Goal: Use online tool/utility: Utilize a website feature to perform a specific function

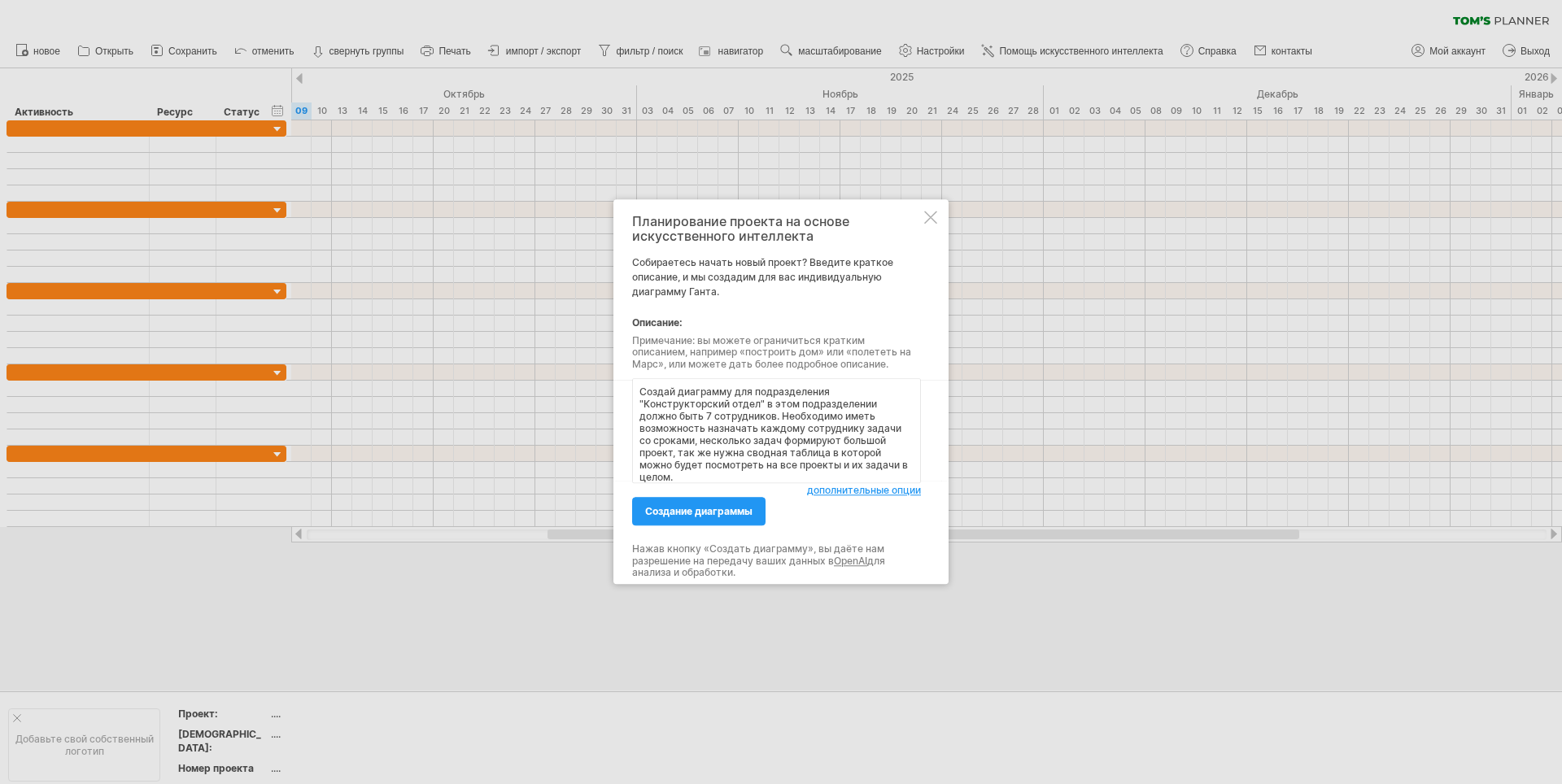
type textarea "Создай диаграмму для подразделения "Конструкторский отдел" в этом подразделении…"
click at [886, 490] on span "дополнительные опции" at bounding box center [864, 490] width 114 height 12
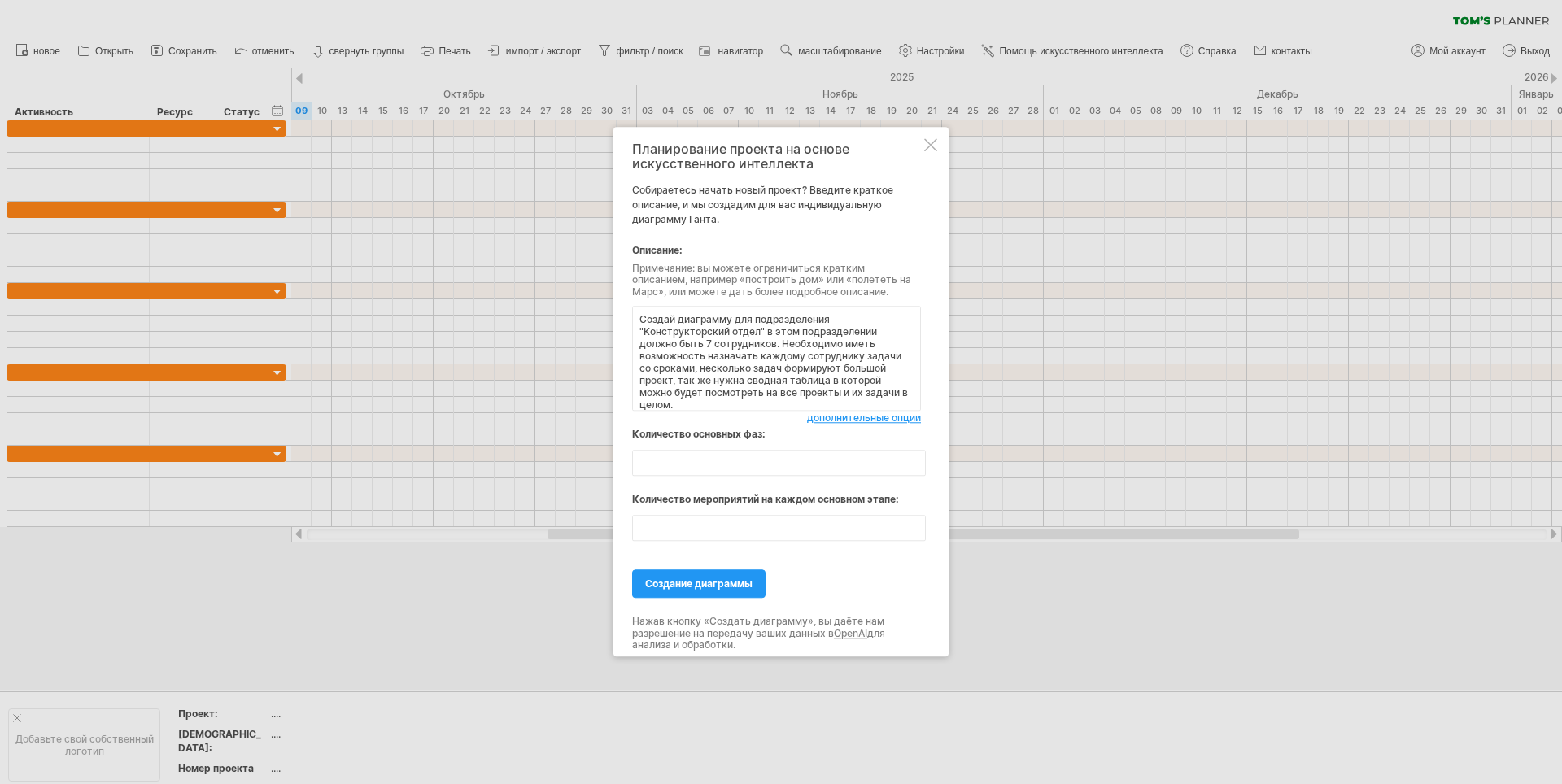
click at [829, 416] on span "дополнительные опции" at bounding box center [864, 419] width 114 height 12
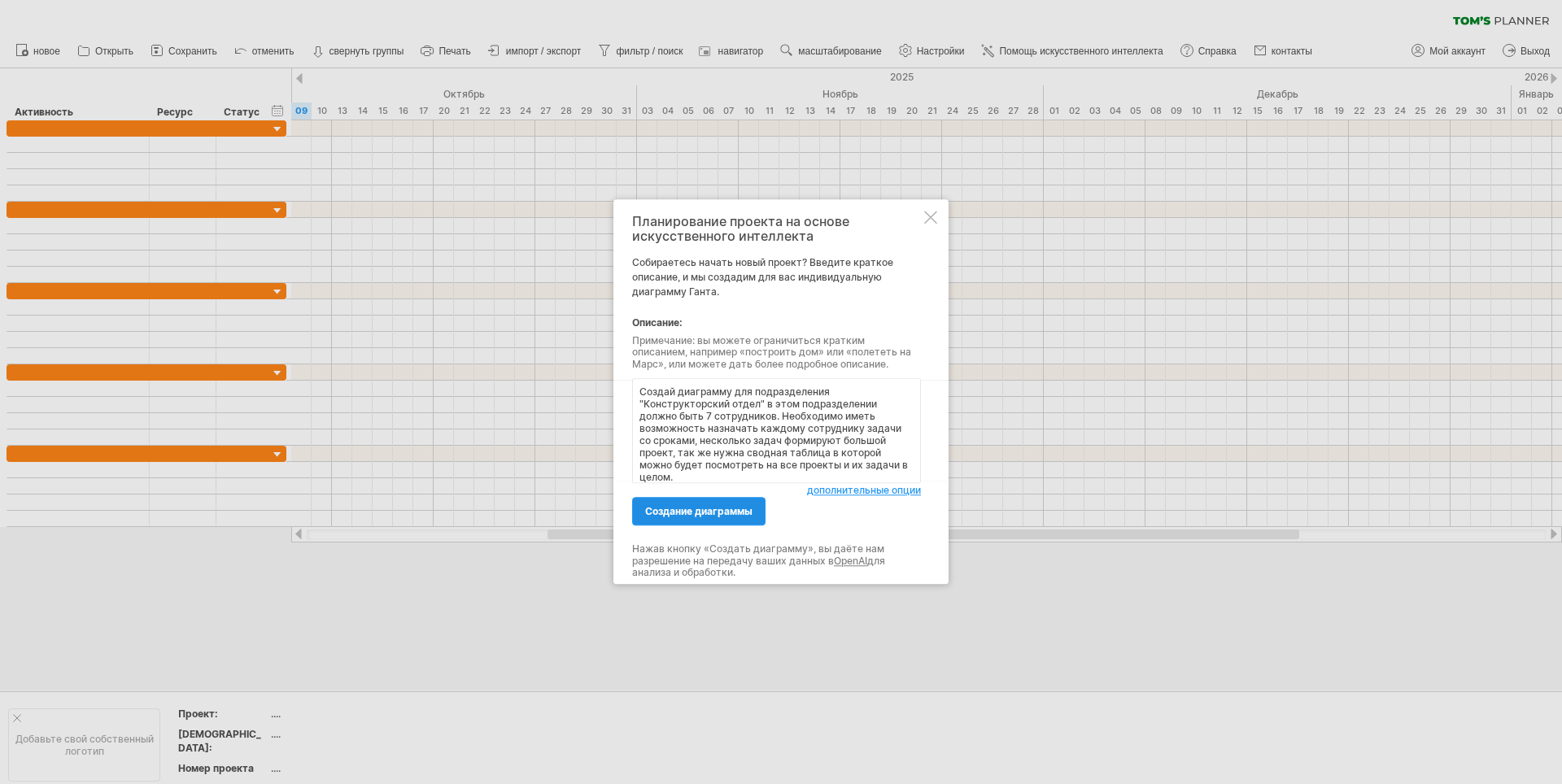
click at [715, 506] on span "создание диаграммы" at bounding box center [699, 512] width 107 height 12
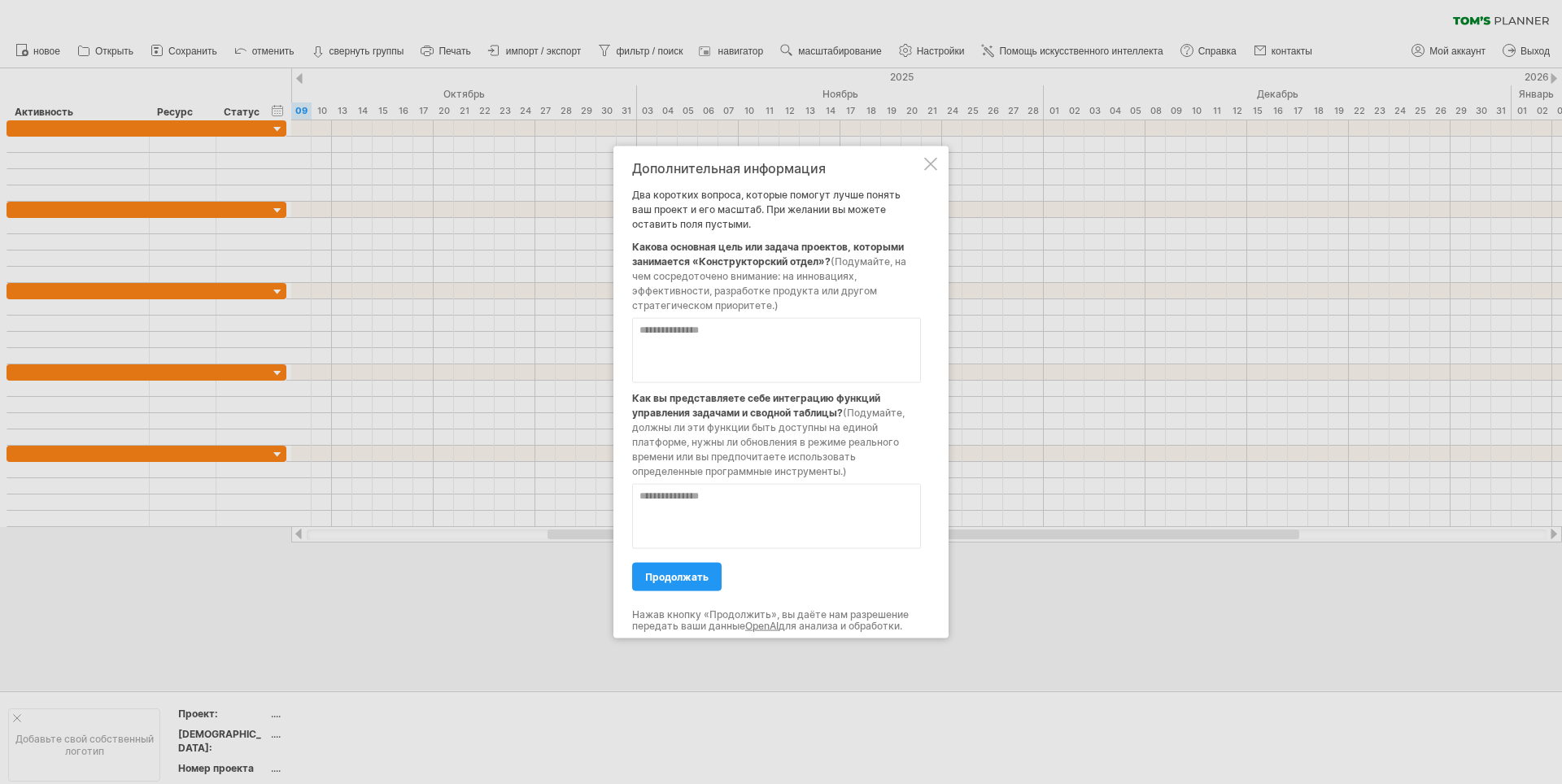
click at [715, 340] on textarea at bounding box center [777, 350] width 289 height 65
type textarea "**********"
click at [766, 505] on textarea at bounding box center [777, 515] width 289 height 65
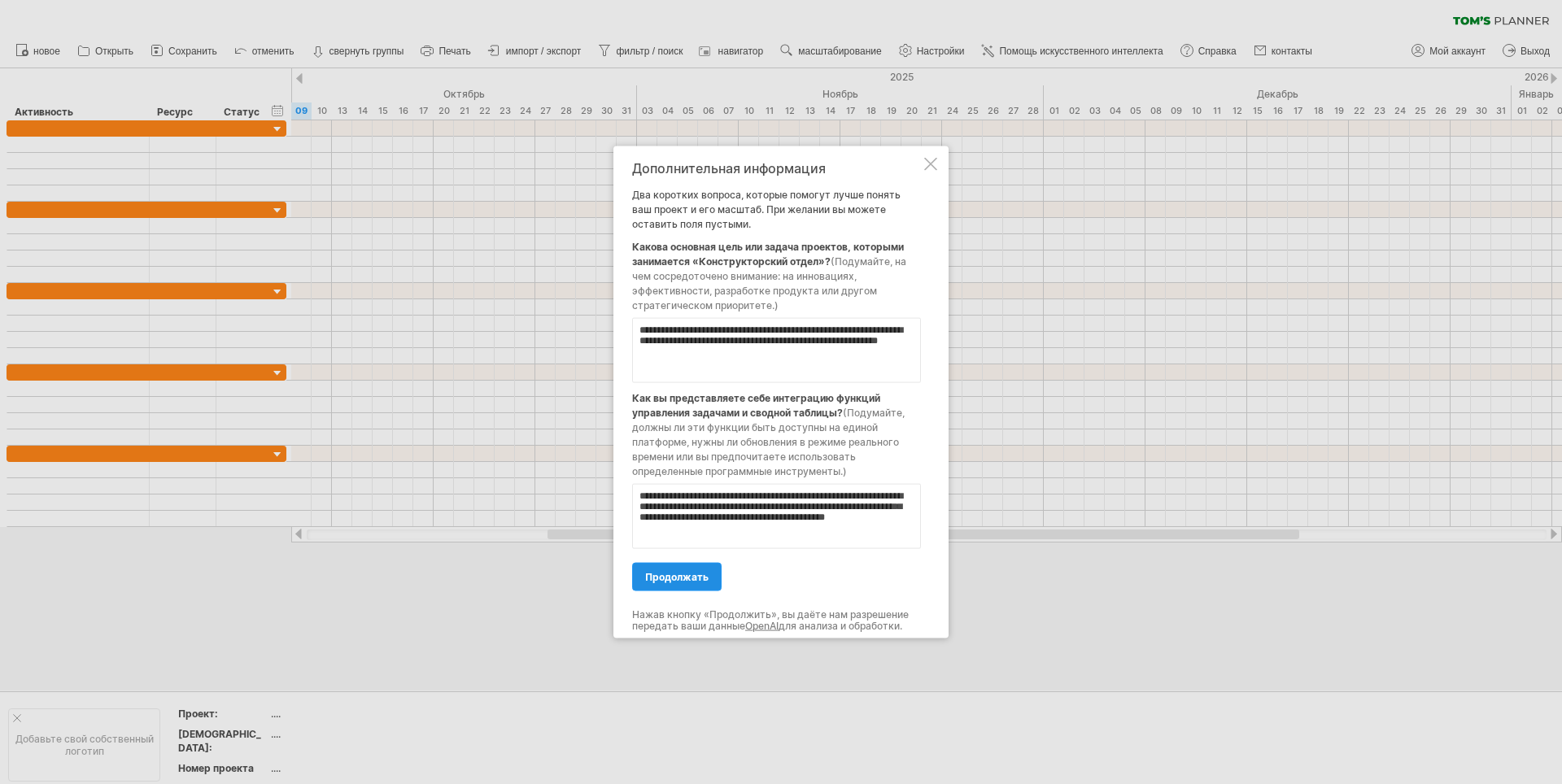
type textarea "**********"
click at [695, 578] on span "продолжать" at bounding box center [676, 577] width 63 height 12
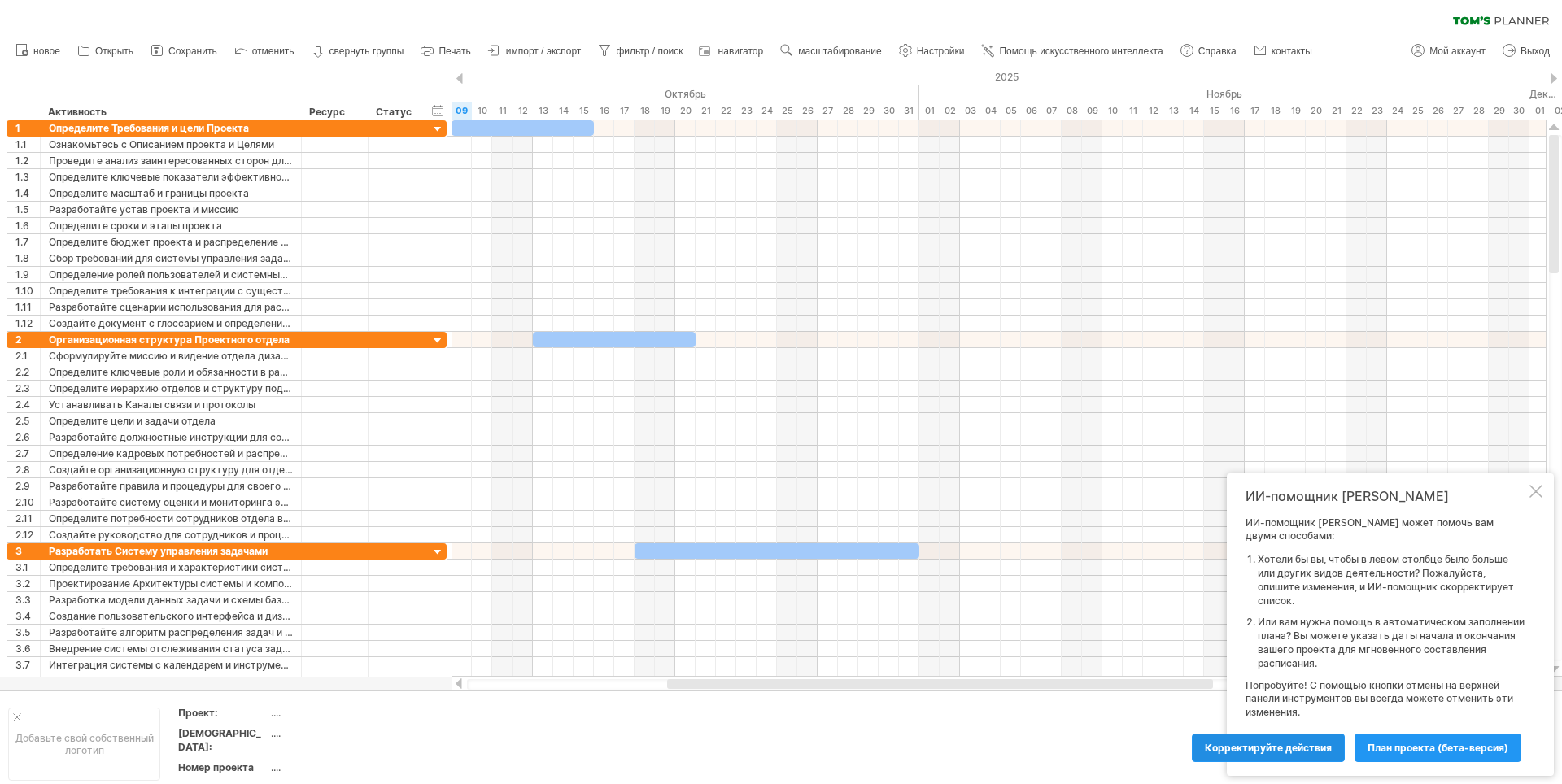
click at [1312, 745] on span "Корректируйте действия" at bounding box center [1268, 748] width 127 height 12
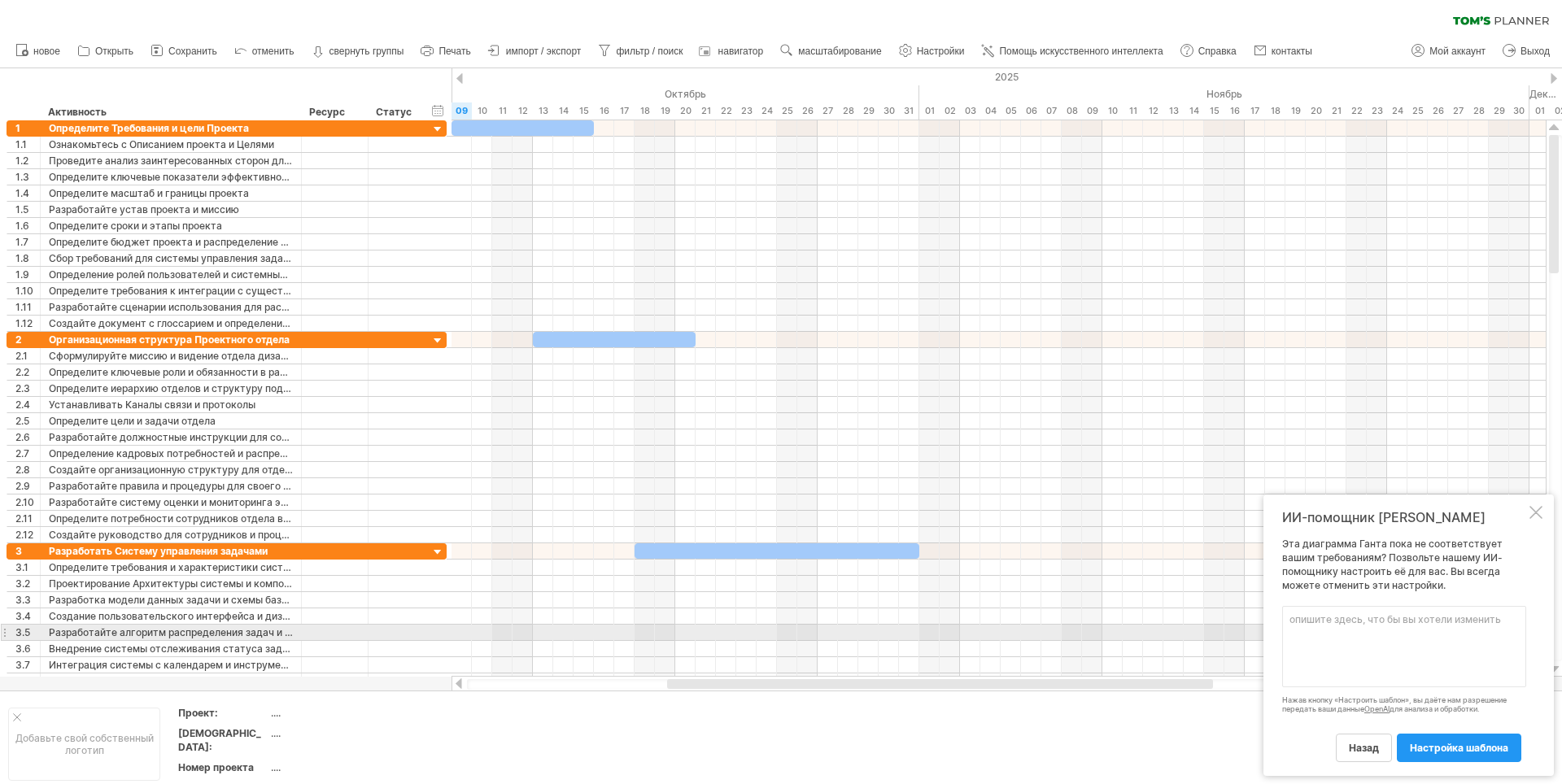
click at [1339, 635] on textarea at bounding box center [1404, 647] width 244 height 81
click at [1459, 632] on textarea "В левом столбике должны быть только определенные строчки Сотрудник -> задача 1" at bounding box center [1404, 647] width 244 height 81
click at [1524, 635] on textarea "В левом столбике должны быть только определенные строчки Сотрудник1 -> задача 1" at bounding box center [1404, 647] width 244 height 81
click at [1460, 634] on textarea "В левом столбике должны быть только определенные строчки Сотрудник1 -> задача 1" at bounding box center [1404, 647] width 244 height 81
click at [1515, 632] on textarea "В левом столбике должны быть только определенные строчки Сотрудник 1 -> задача 1" at bounding box center [1404, 647] width 244 height 81
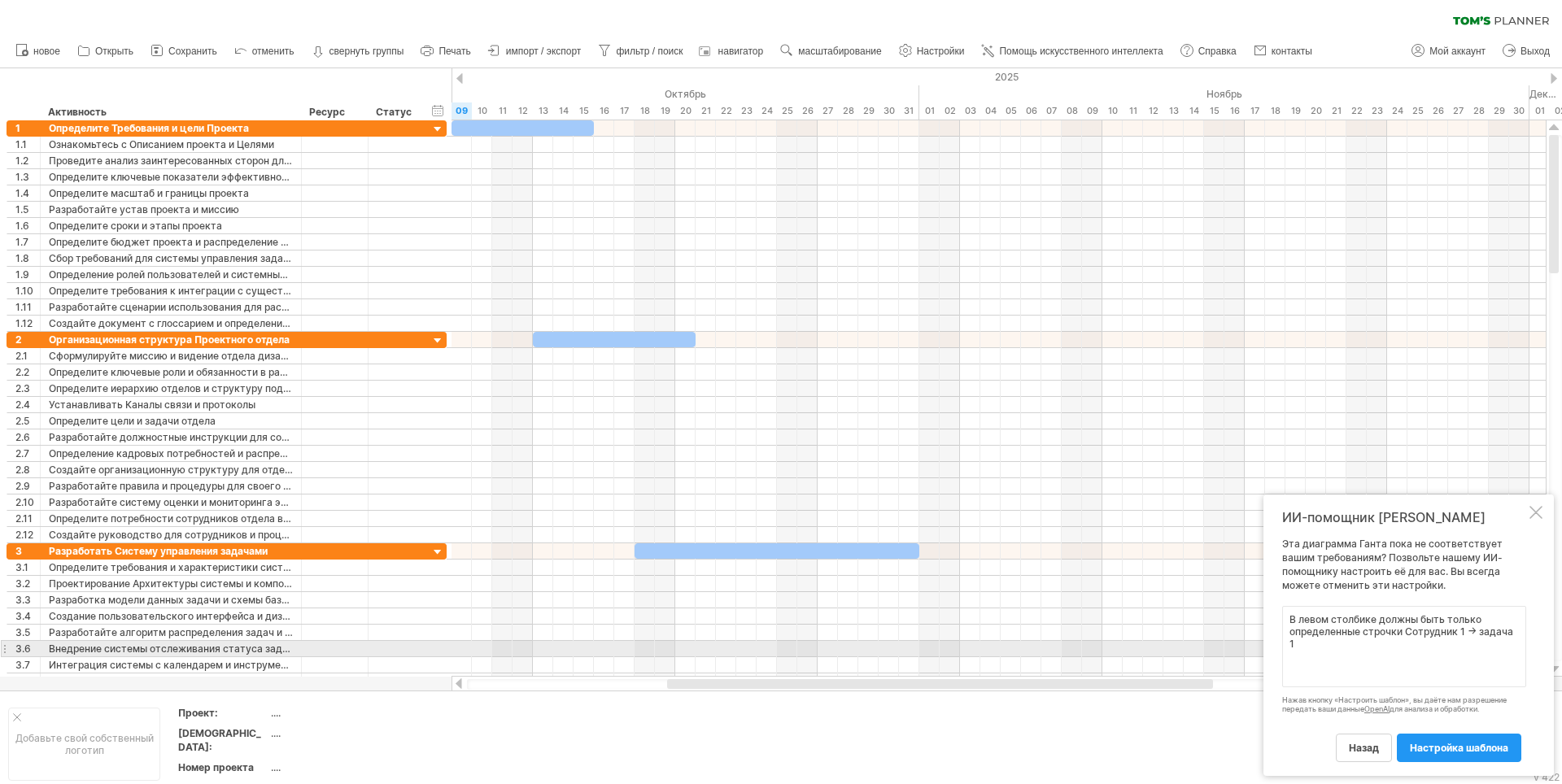
click at [1306, 650] on textarea "В левом столбике должны быть только определенные строчки Сотрудник 1 -> задача 1" at bounding box center [1404, 647] width 244 height 81
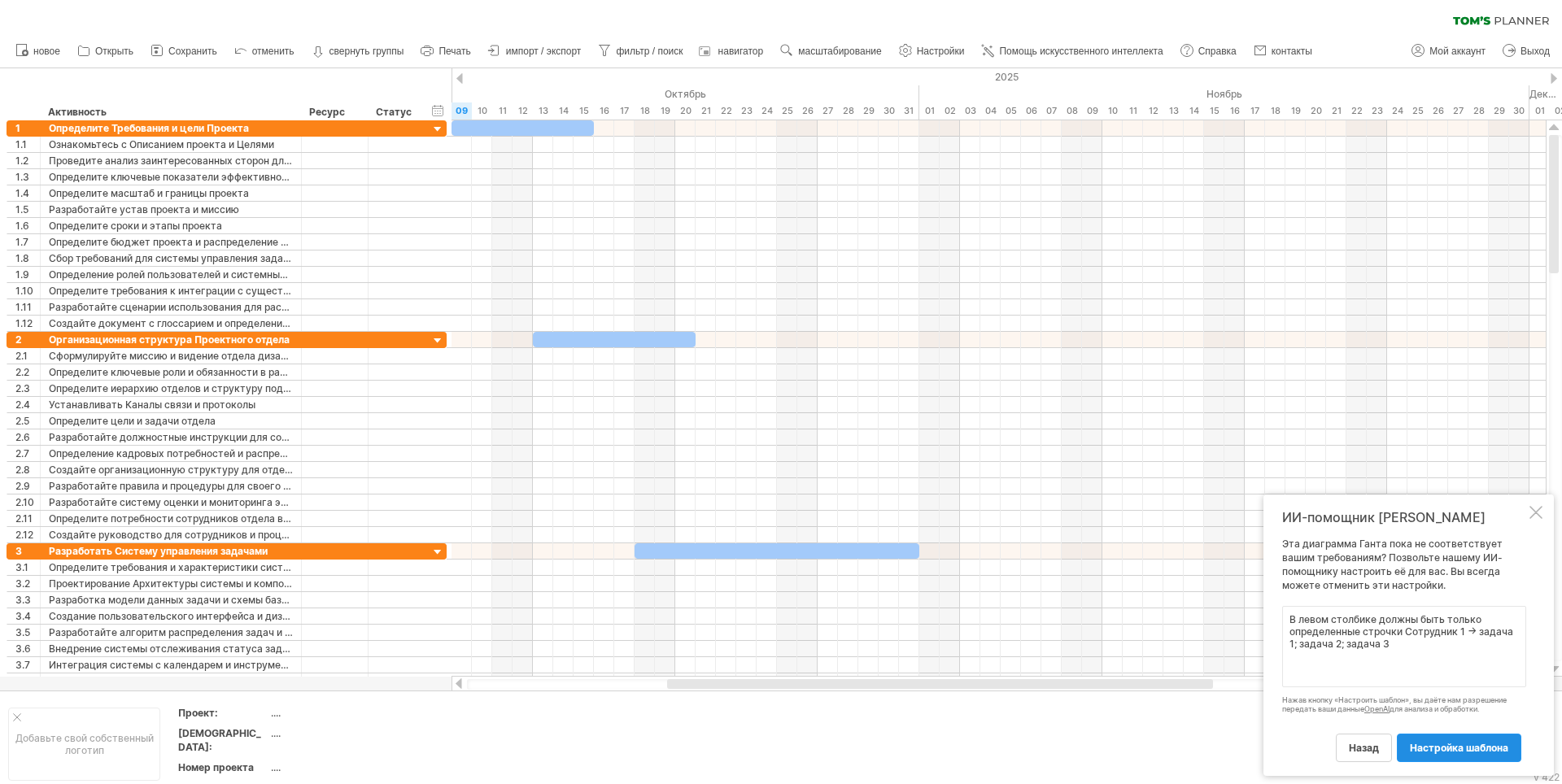
type textarea "В левом столбике должны быть только определенные строчки Сотрудник 1 -> задача …"
click at [1446, 749] on span "настройка шаблона" at bounding box center [1459, 748] width 98 height 12
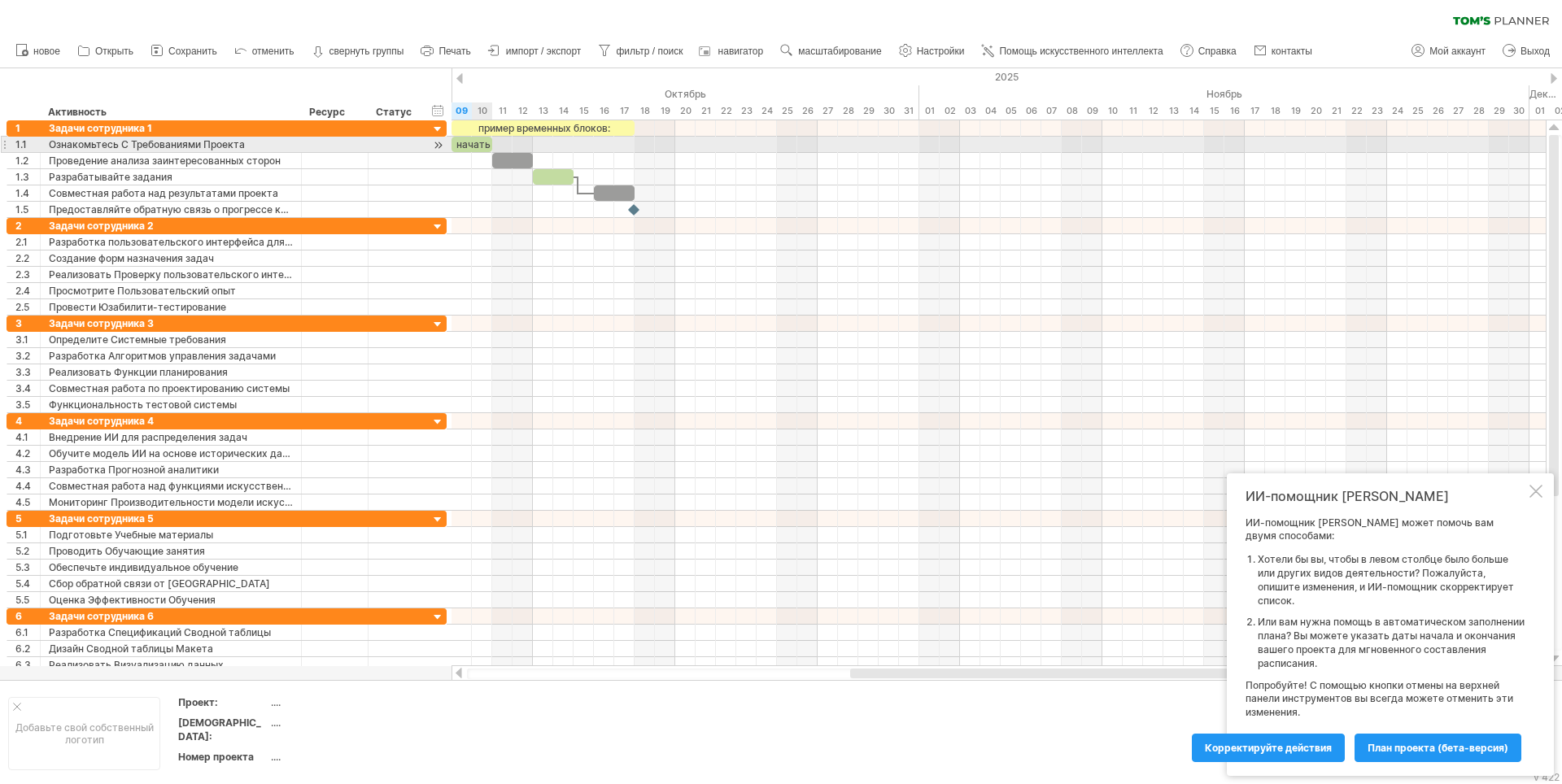
click at [477, 143] on div "начать" at bounding box center [472, 144] width 41 height 16
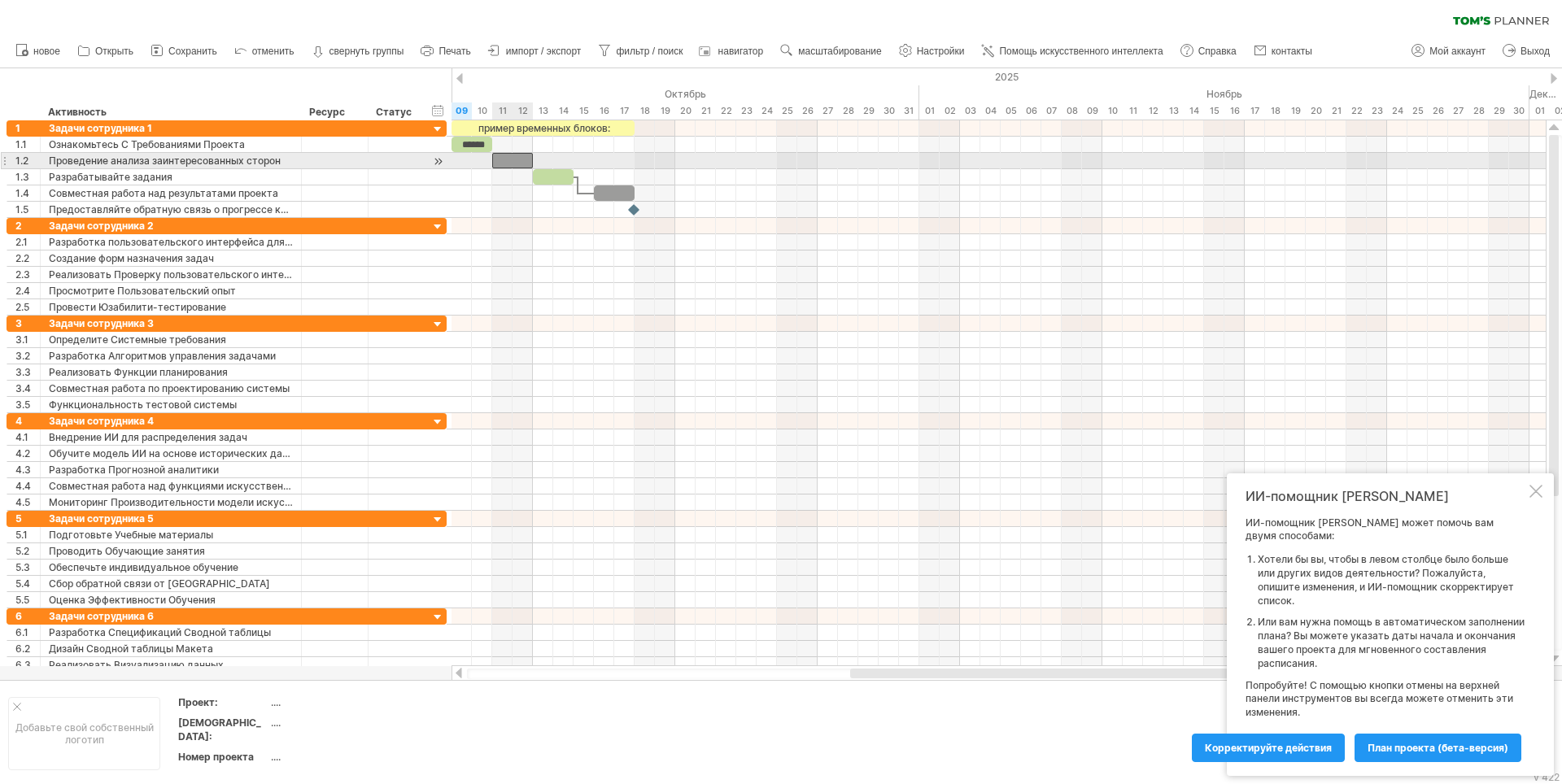
click at [502, 159] on div at bounding box center [512, 161] width 41 height 16
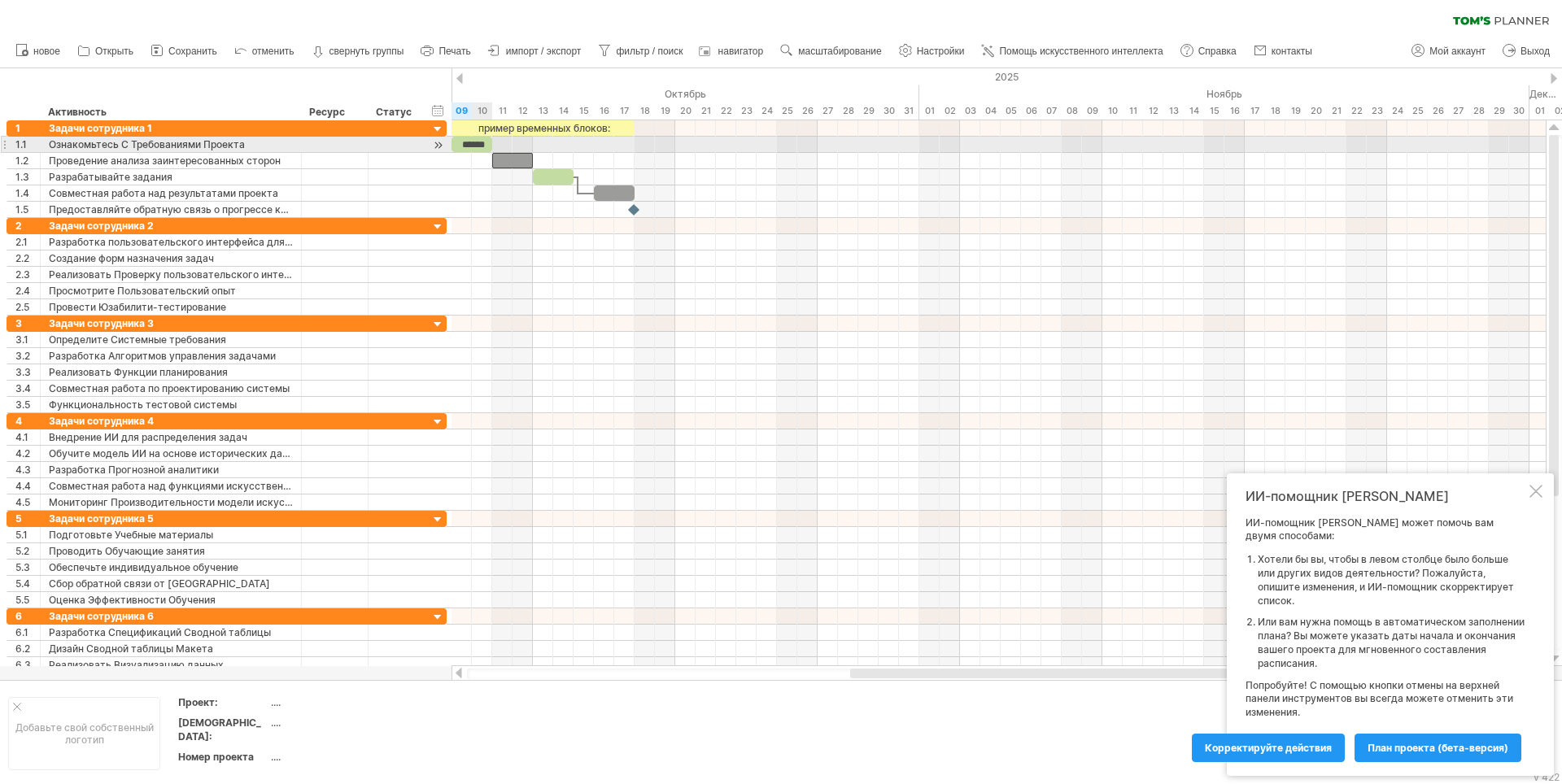
click at [474, 143] on div "******" at bounding box center [472, 144] width 41 height 16
click at [182, 147] on div "Ознакомьтесь С Требованиями Проекта" at bounding box center [171, 144] width 244 height 16
click at [192, 161] on div "Проведение анализа заинтересованных сторон" at bounding box center [171, 161] width 244 height 16
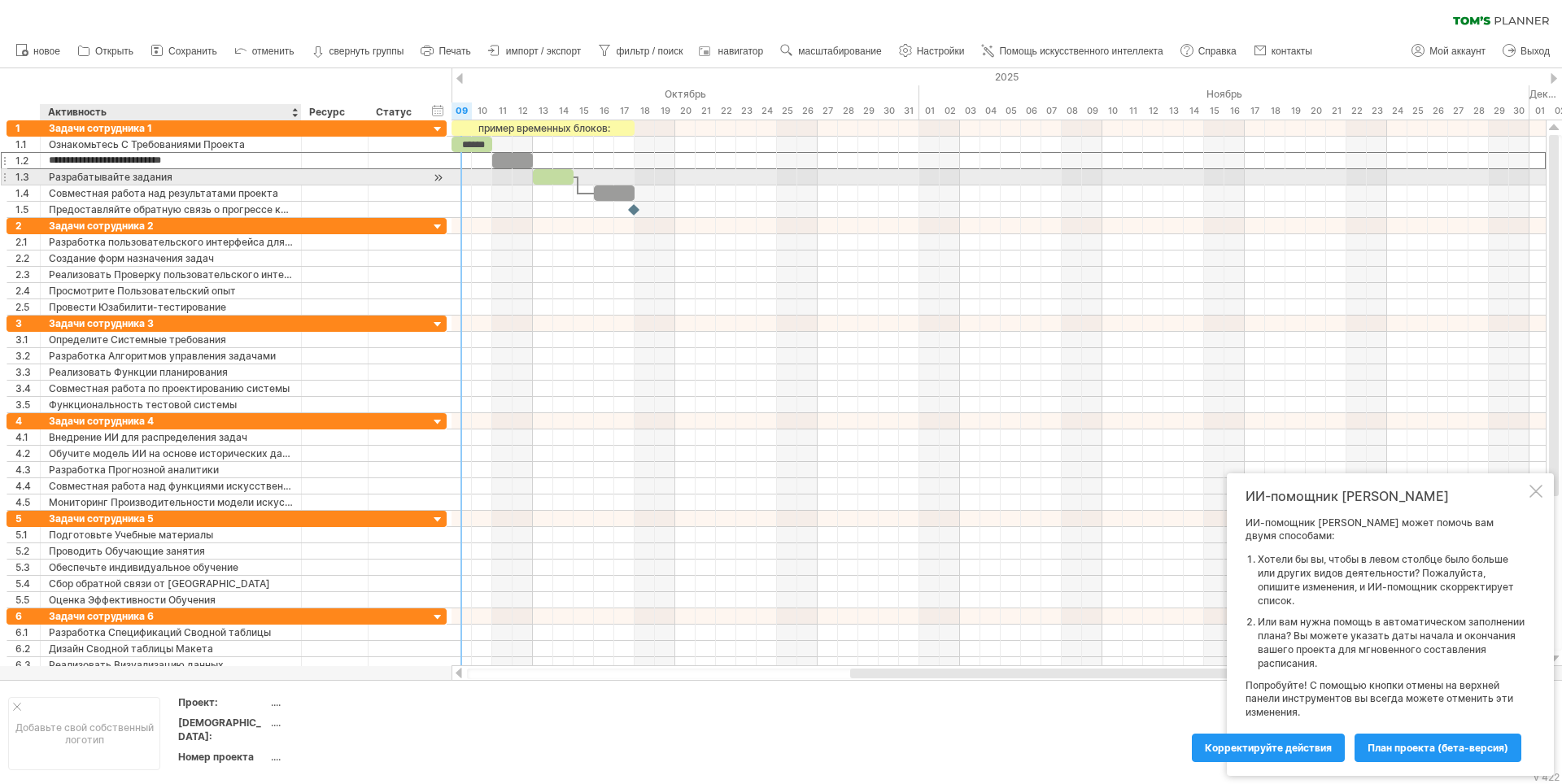
click at [190, 174] on div "Разрабатывайте задания" at bounding box center [171, 177] width 244 height 16
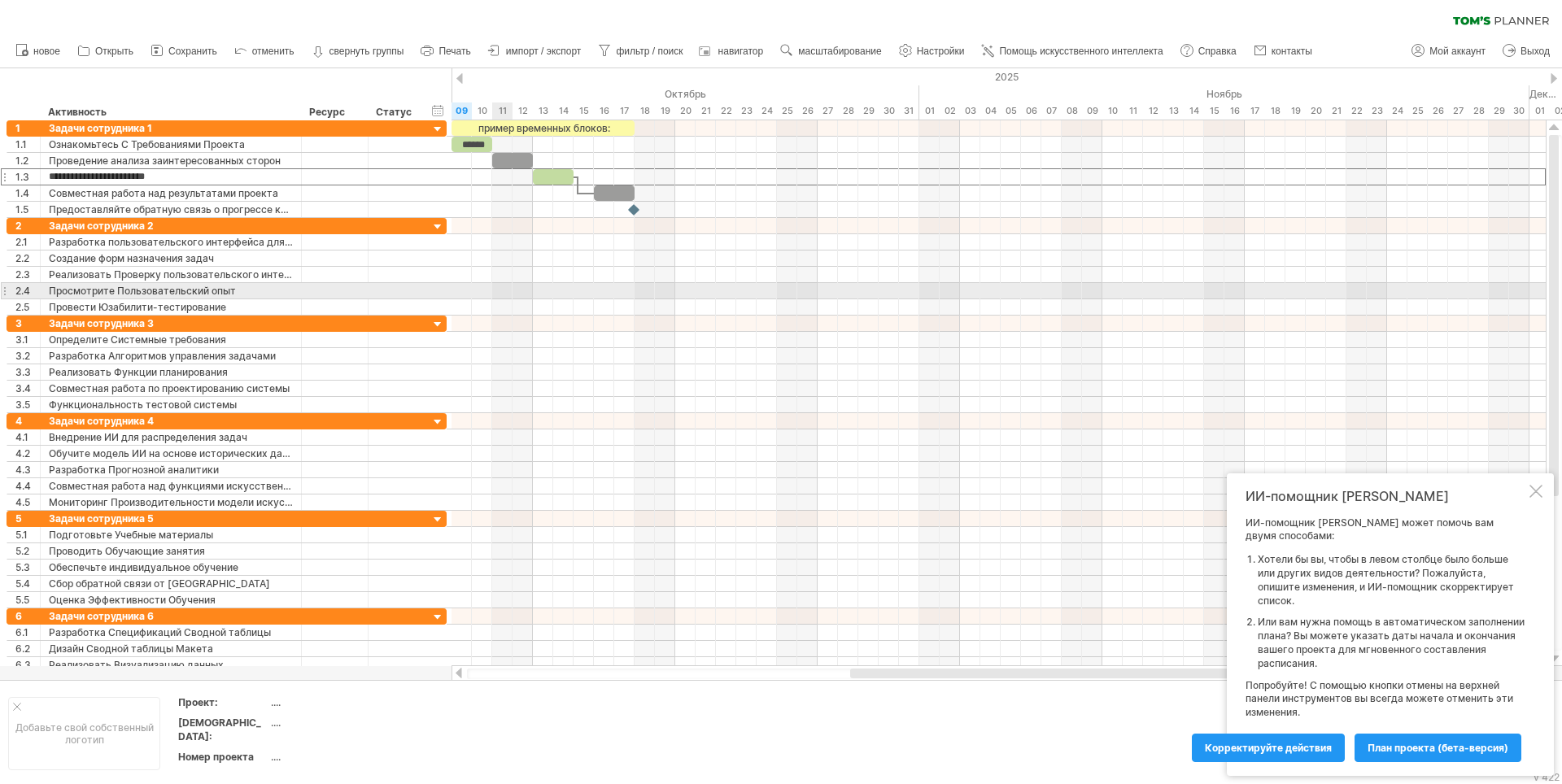
click at [506, 289] on div at bounding box center [999, 291] width 1095 height 16
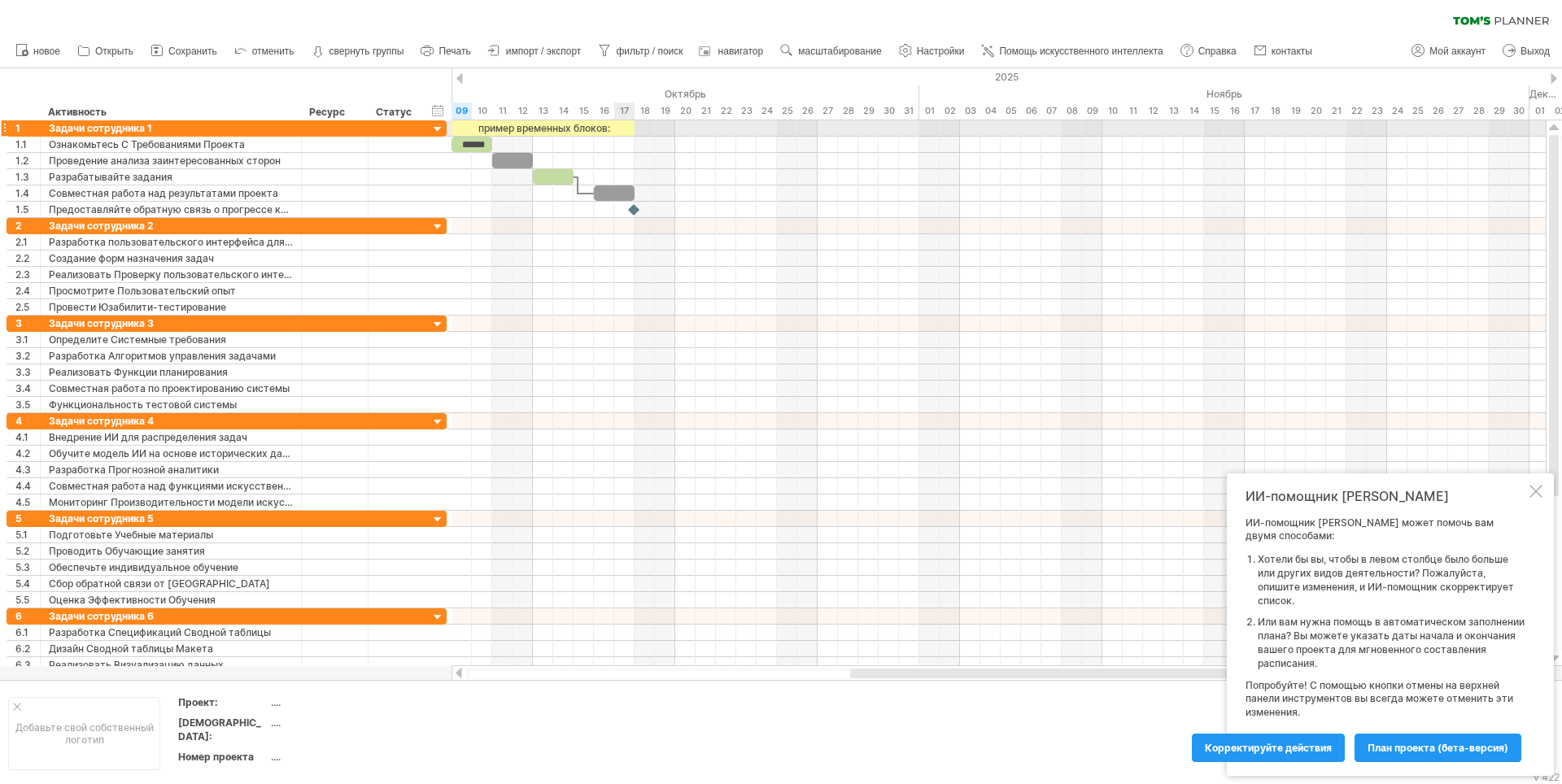
click at [625, 126] on div "пример временных блоков:" at bounding box center [543, 128] width 183 height 16
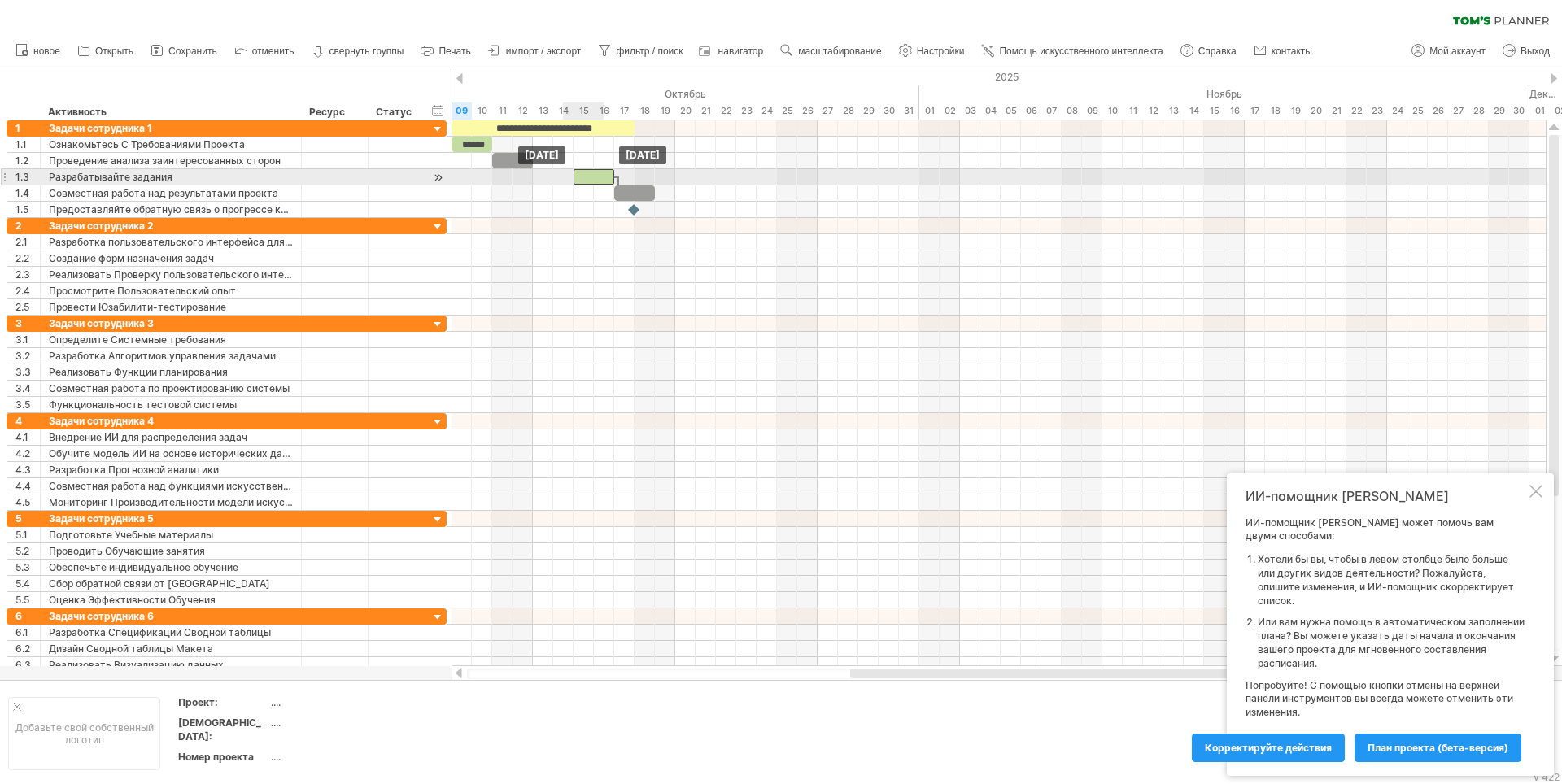
drag, startPoint x: 560, startPoint y: 174, endPoint x: 595, endPoint y: 174, distance: 35.0
click at [595, 174] on div at bounding box center [594, 177] width 41 height 16
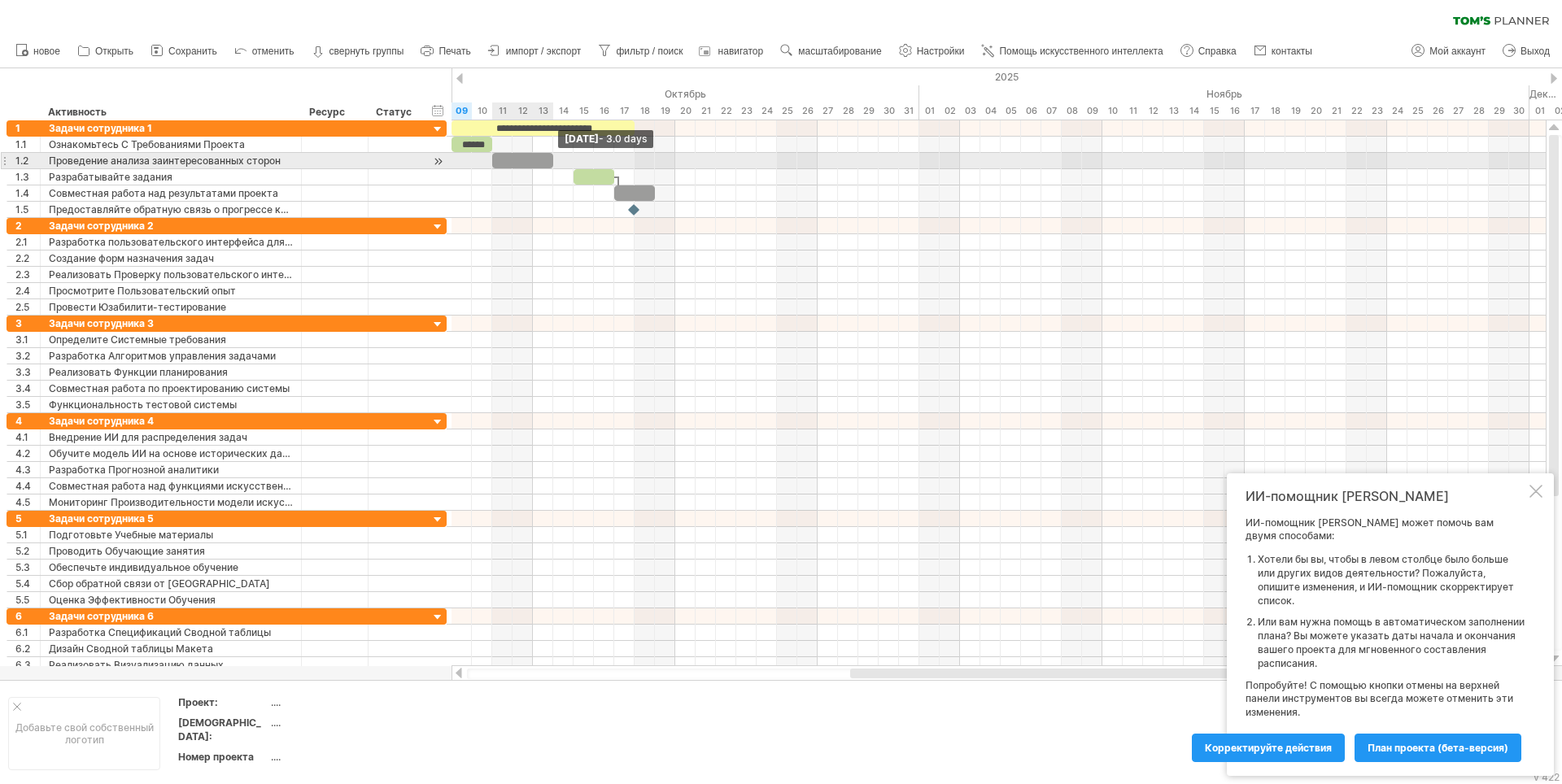
drag, startPoint x: 531, startPoint y: 159, endPoint x: 551, endPoint y: 161, distance: 20.1
click at [551, 161] on span at bounding box center [554, 161] width 7 height 16
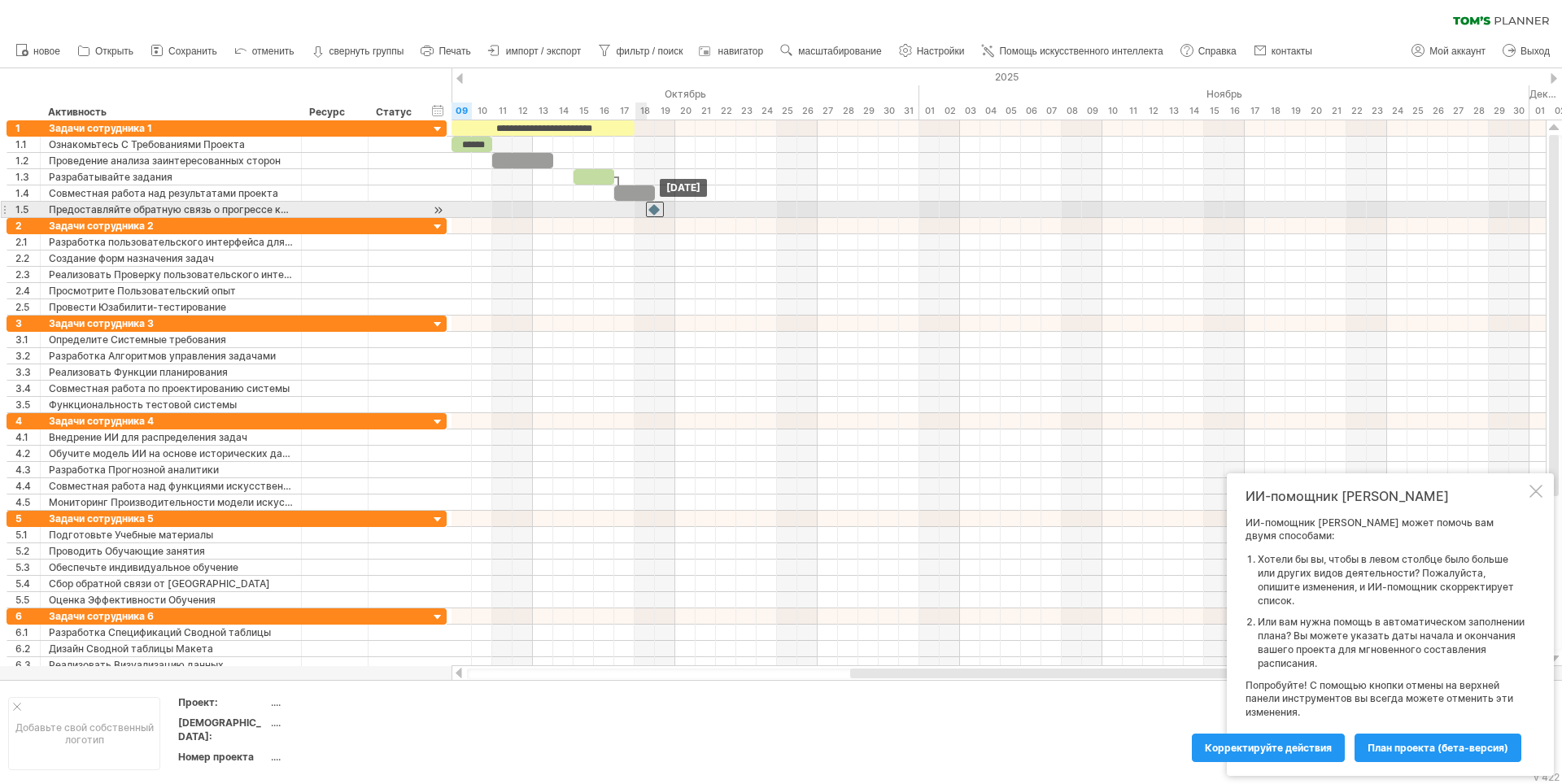
drag, startPoint x: 637, startPoint y: 210, endPoint x: 651, endPoint y: 208, distance: 14.1
click at [651, 208] on div at bounding box center [655, 210] width 18 height 16
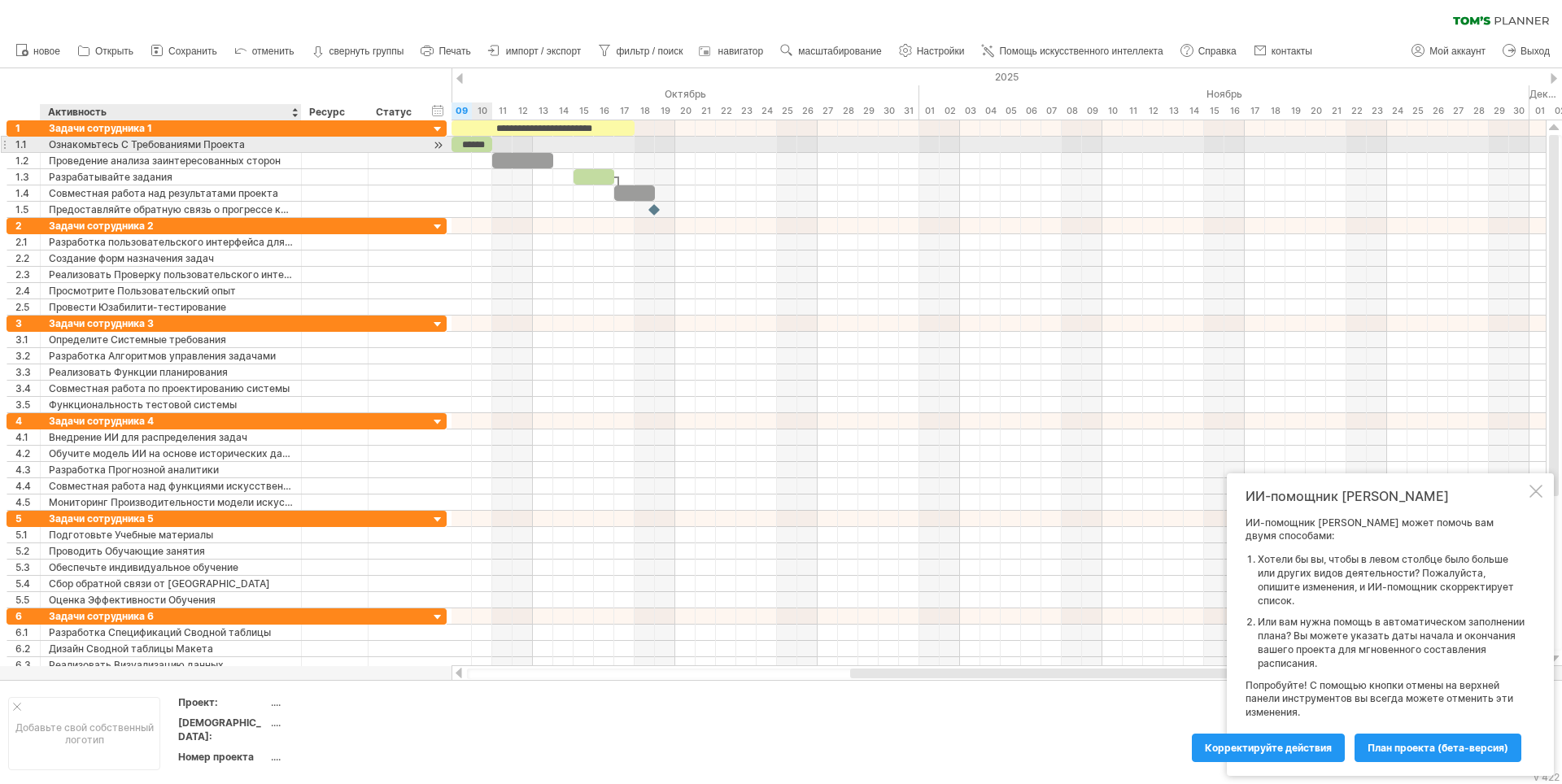
click at [238, 147] on div "Ознакомьтесь С Требованиями Проекта" at bounding box center [171, 144] width 244 height 16
click at [440, 142] on div at bounding box center [438, 145] width 16 height 17
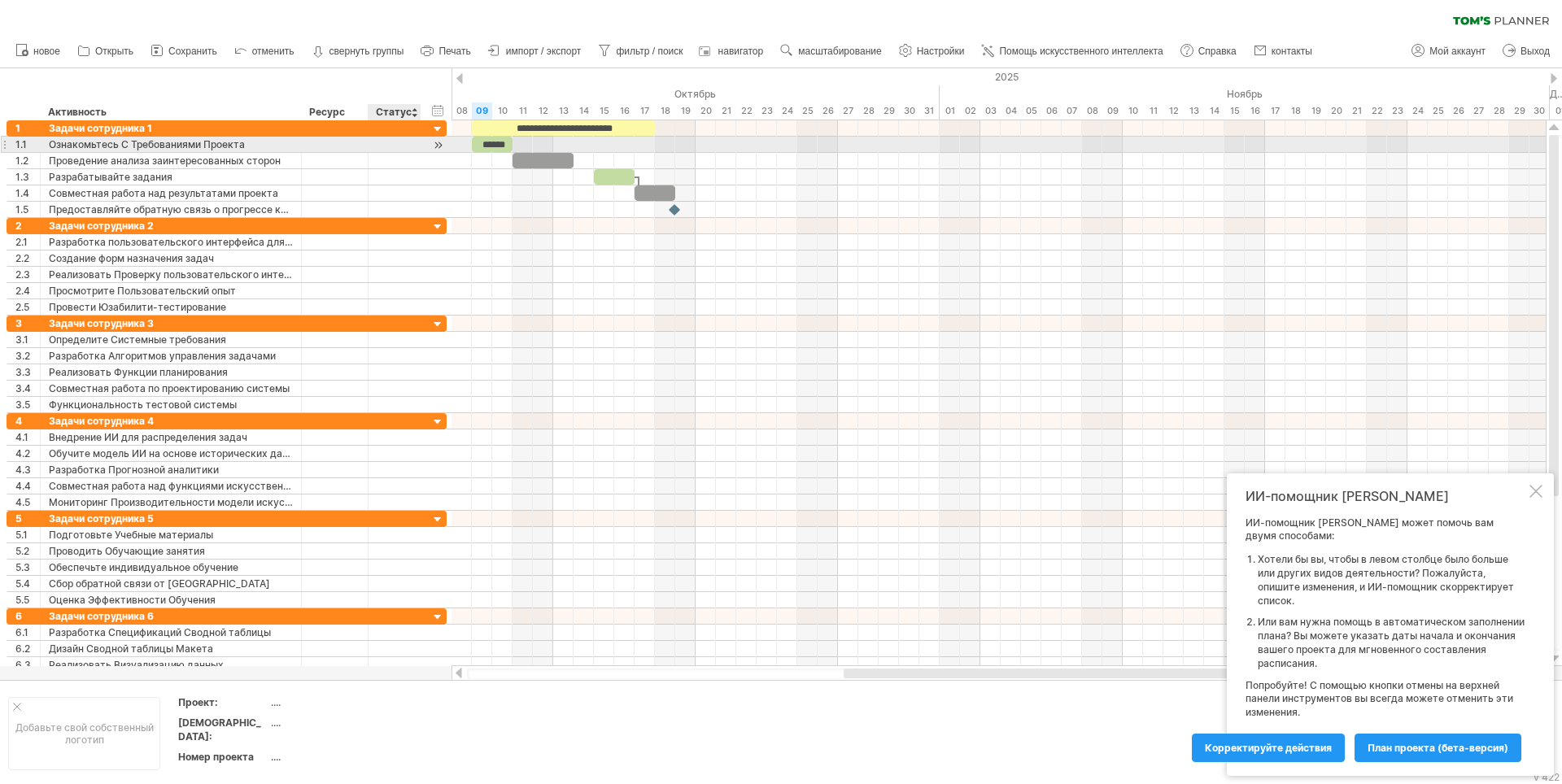
click at [438, 143] on div at bounding box center [438, 145] width 16 height 17
click at [438, 144] on div at bounding box center [438, 145] width 16 height 17
click at [440, 144] on div at bounding box center [438, 145] width 16 height 17
click at [347, 145] on div at bounding box center [334, 144] width 49 height 16
click at [256, 142] on div "Ознакомьтесь С Требованиями Проекта" at bounding box center [171, 144] width 244 height 16
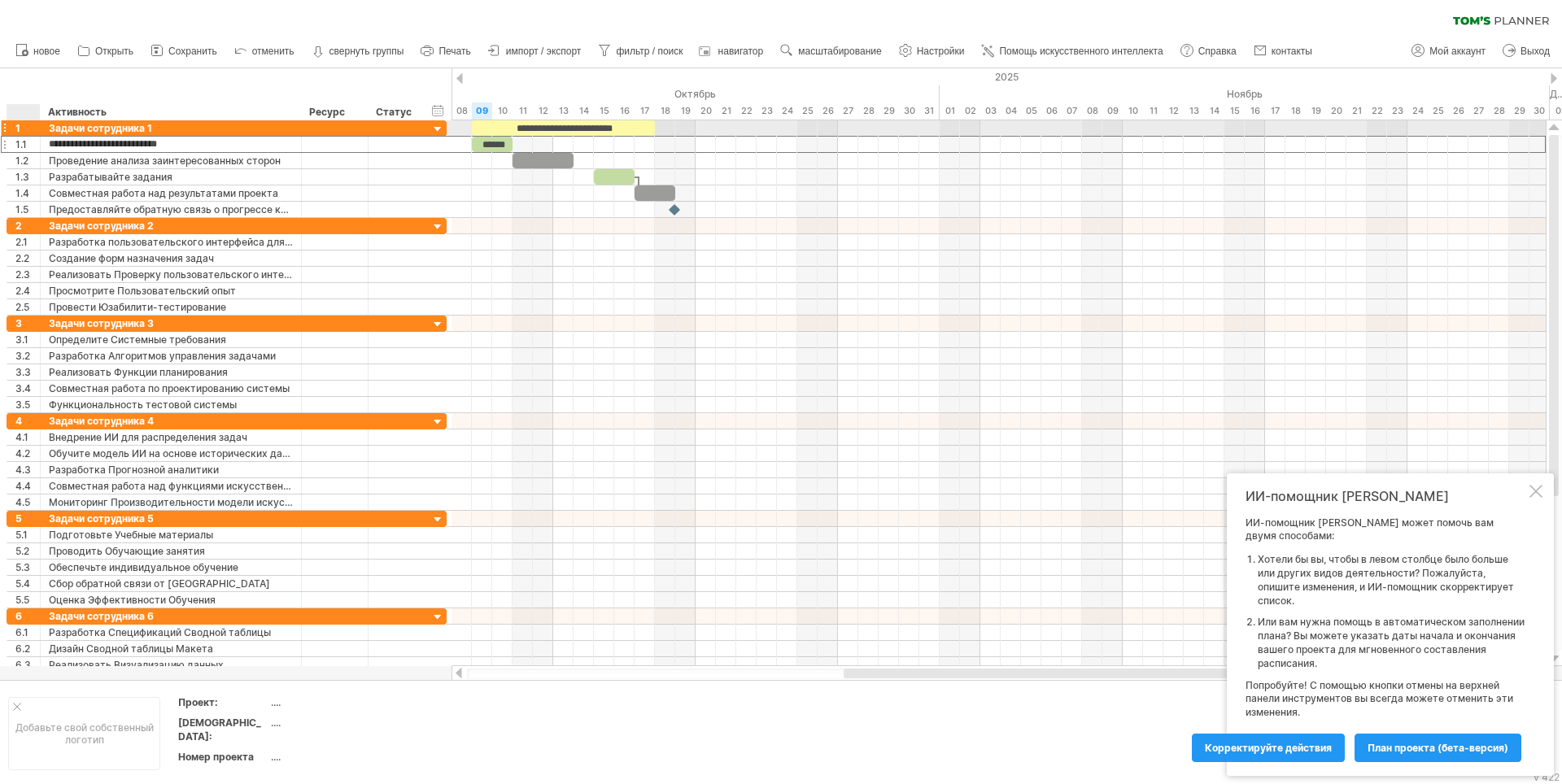
drag, startPoint x: 194, startPoint y: 142, endPoint x: 27, endPoint y: 134, distance: 167.2
click at [27, 134] on div "**********" at bounding box center [227, 168] width 441 height 98
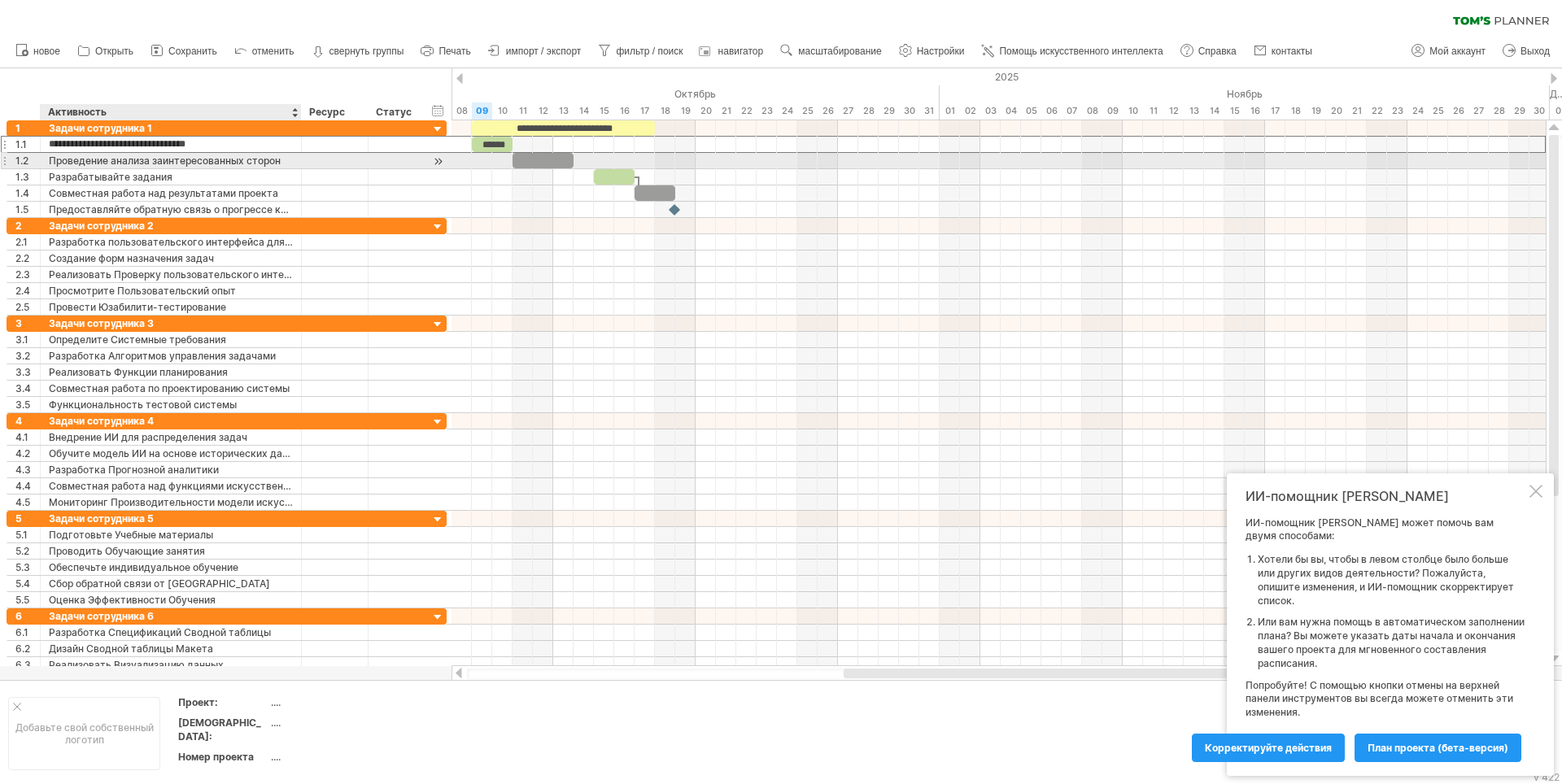
type input "**********"
type input "*"
type input "**********"
click at [248, 146] on div "Оформление чертежей на согласование" at bounding box center [171, 144] width 244 height 16
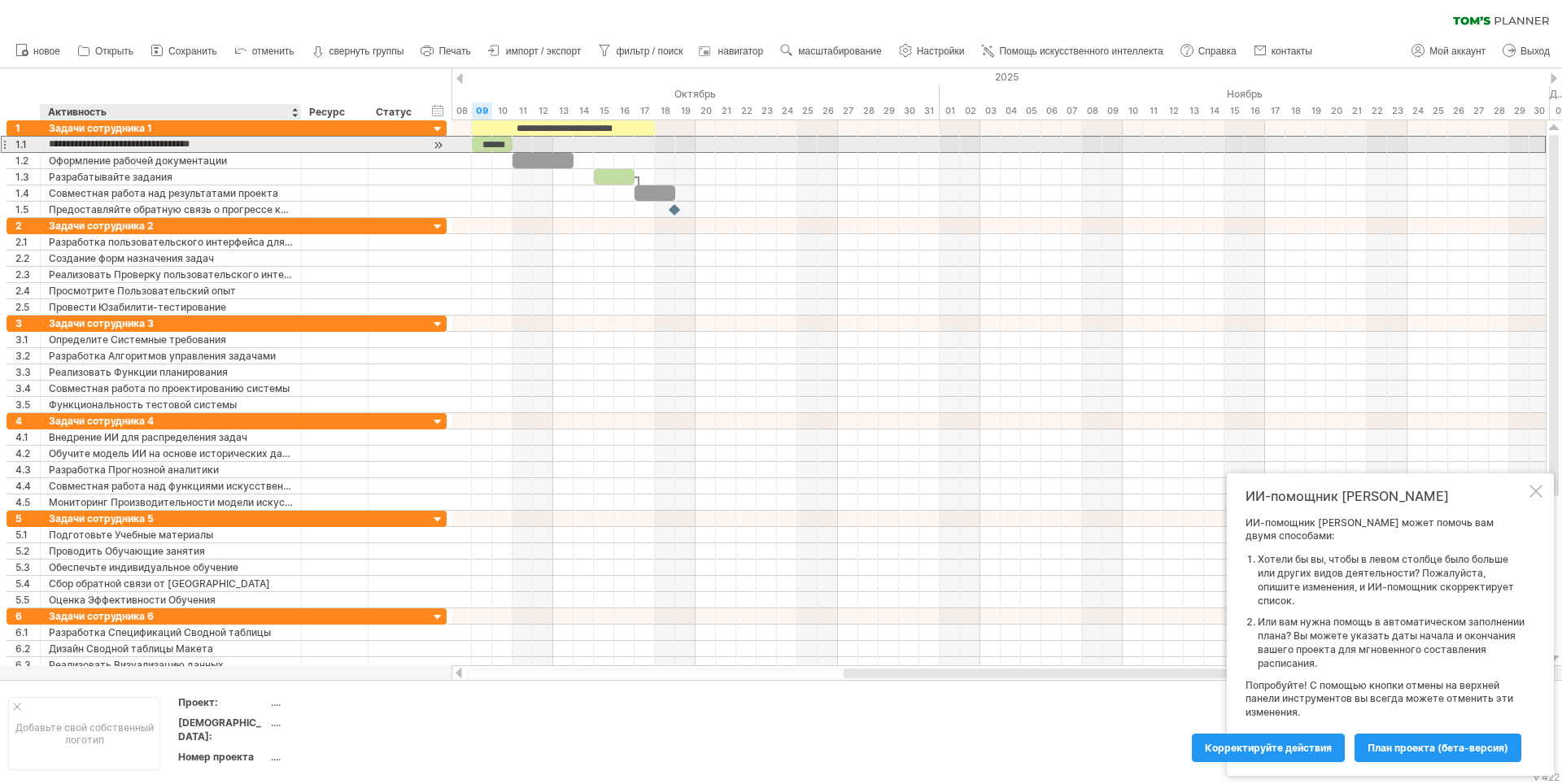
drag, startPoint x: 256, startPoint y: 145, endPoint x: 50, endPoint y: 149, distance: 206.0
click at [50, 149] on input "**********" at bounding box center [171, 144] width 244 height 16
type input "********"
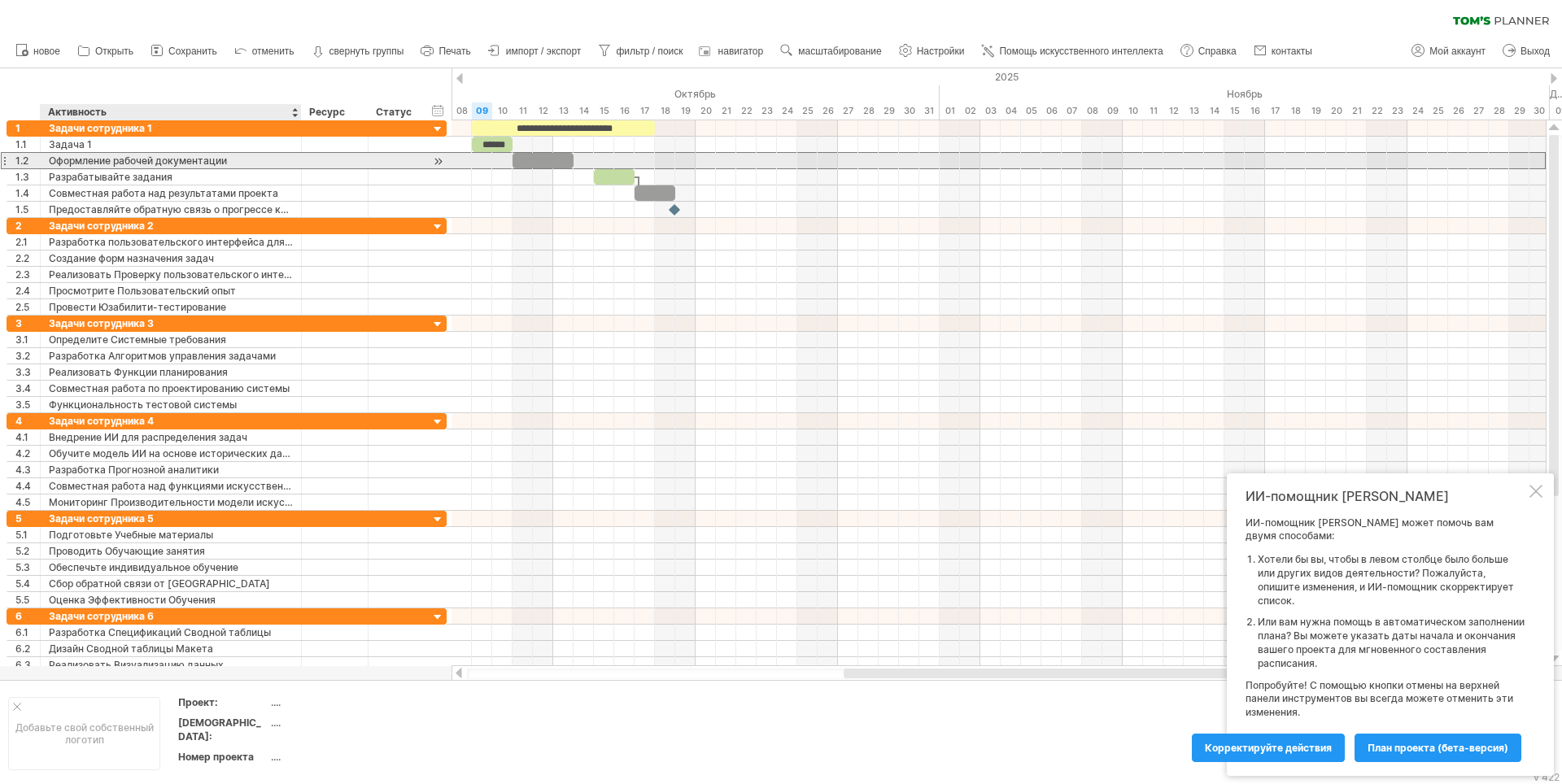
click at [217, 162] on div "Оформление рабочей документации" at bounding box center [171, 161] width 244 height 16
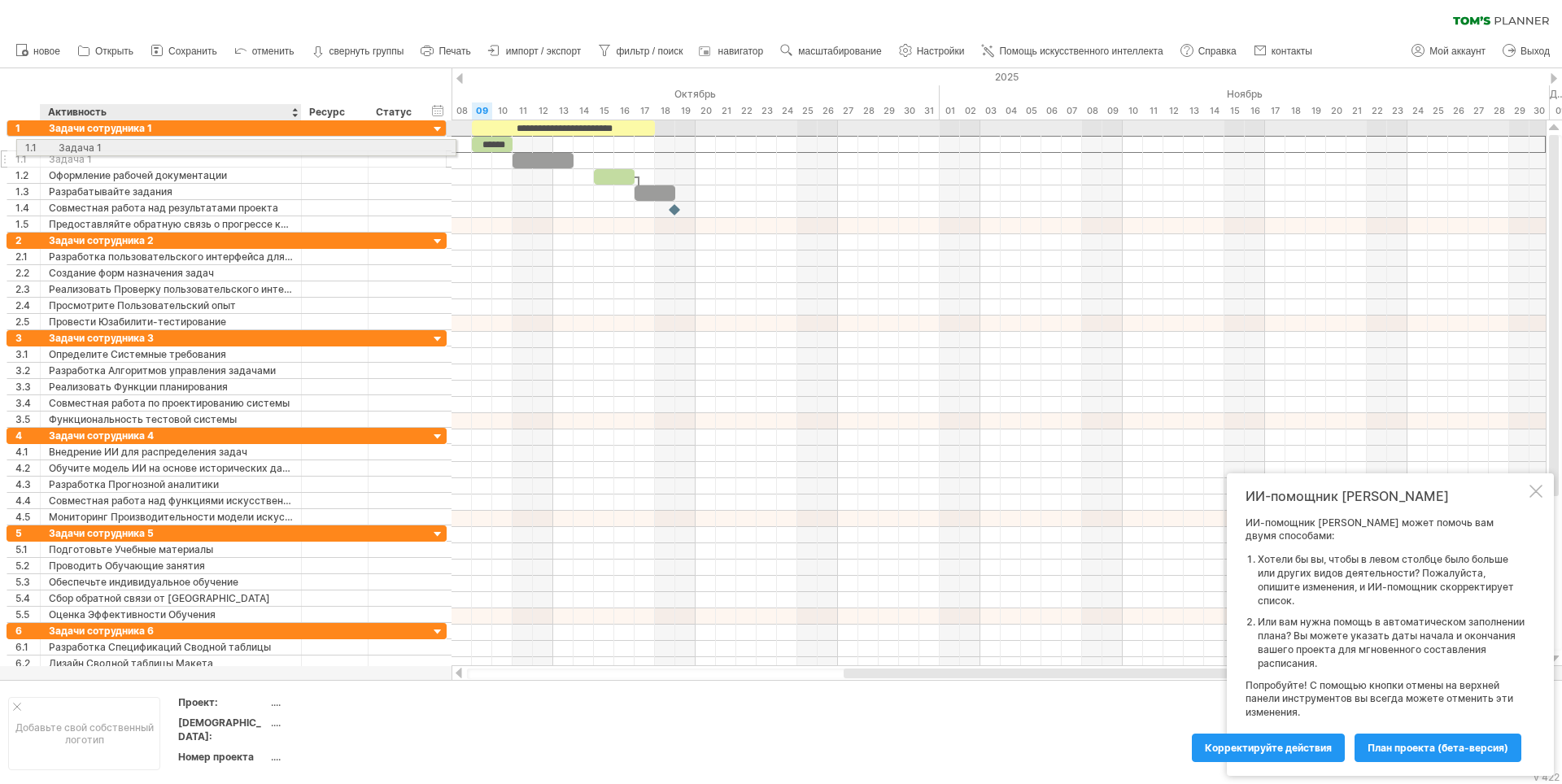
drag, startPoint x: 105, startPoint y: 148, endPoint x: 71, endPoint y: 145, distance: 34.1
drag, startPoint x: 73, startPoint y: 146, endPoint x: 65, endPoint y: 145, distance: 8.1
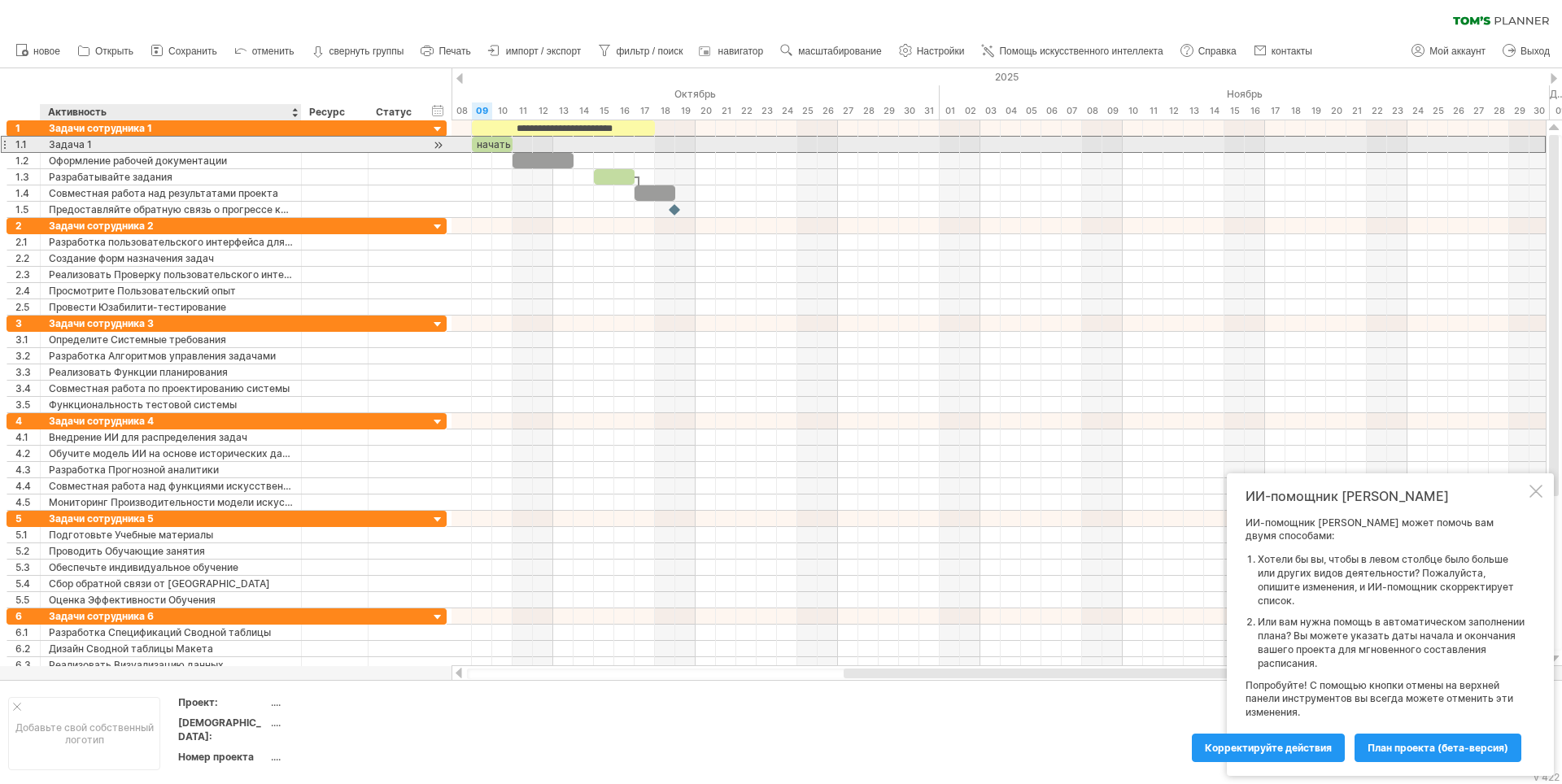
click at [86, 148] on div "Задача 1" at bounding box center [171, 144] width 244 height 16
drag, startPoint x: 95, startPoint y: 142, endPoint x: 47, endPoint y: 145, distance: 48.1
click at [47, 145] on div "******** Задача 1" at bounding box center [171, 144] width 261 height 16
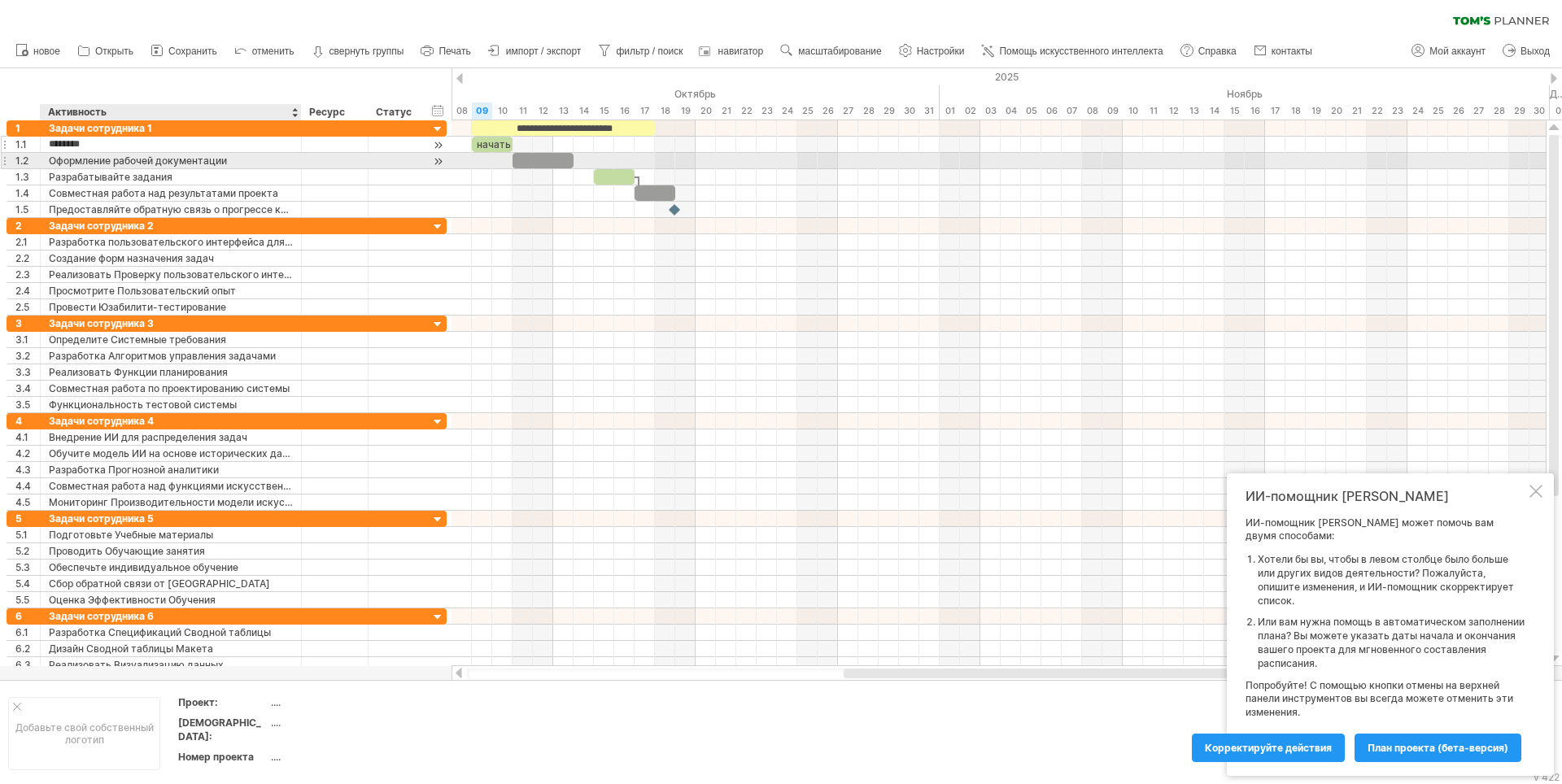
click at [101, 152] on div "1.1 ******** Задача 1" at bounding box center [227, 144] width 441 height 16
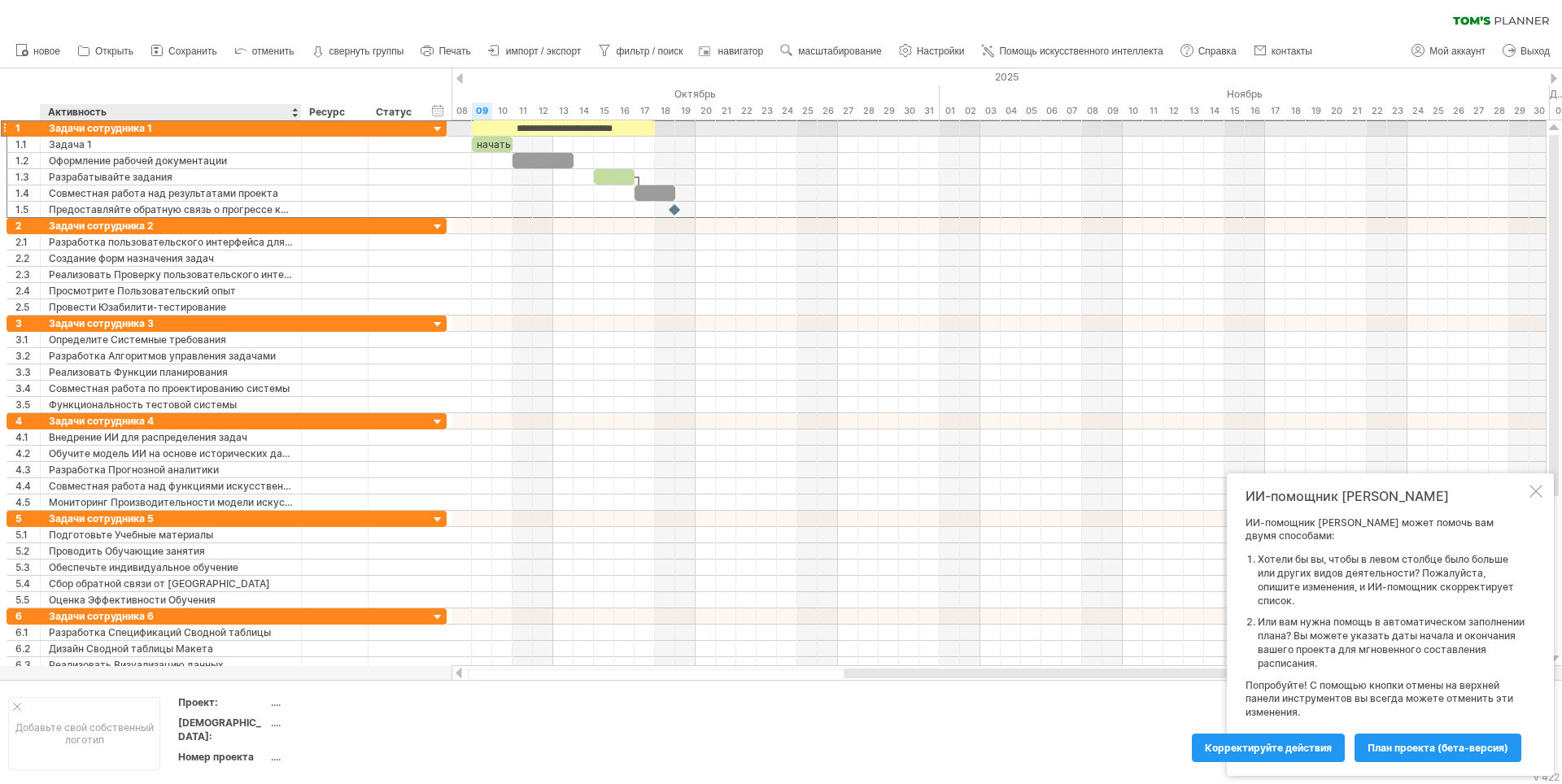
click at [83, 135] on div "Задачи сотрудника 1" at bounding box center [171, 128] width 244 height 16
click at [93, 144] on div "Задача 1" at bounding box center [171, 144] width 244 height 16
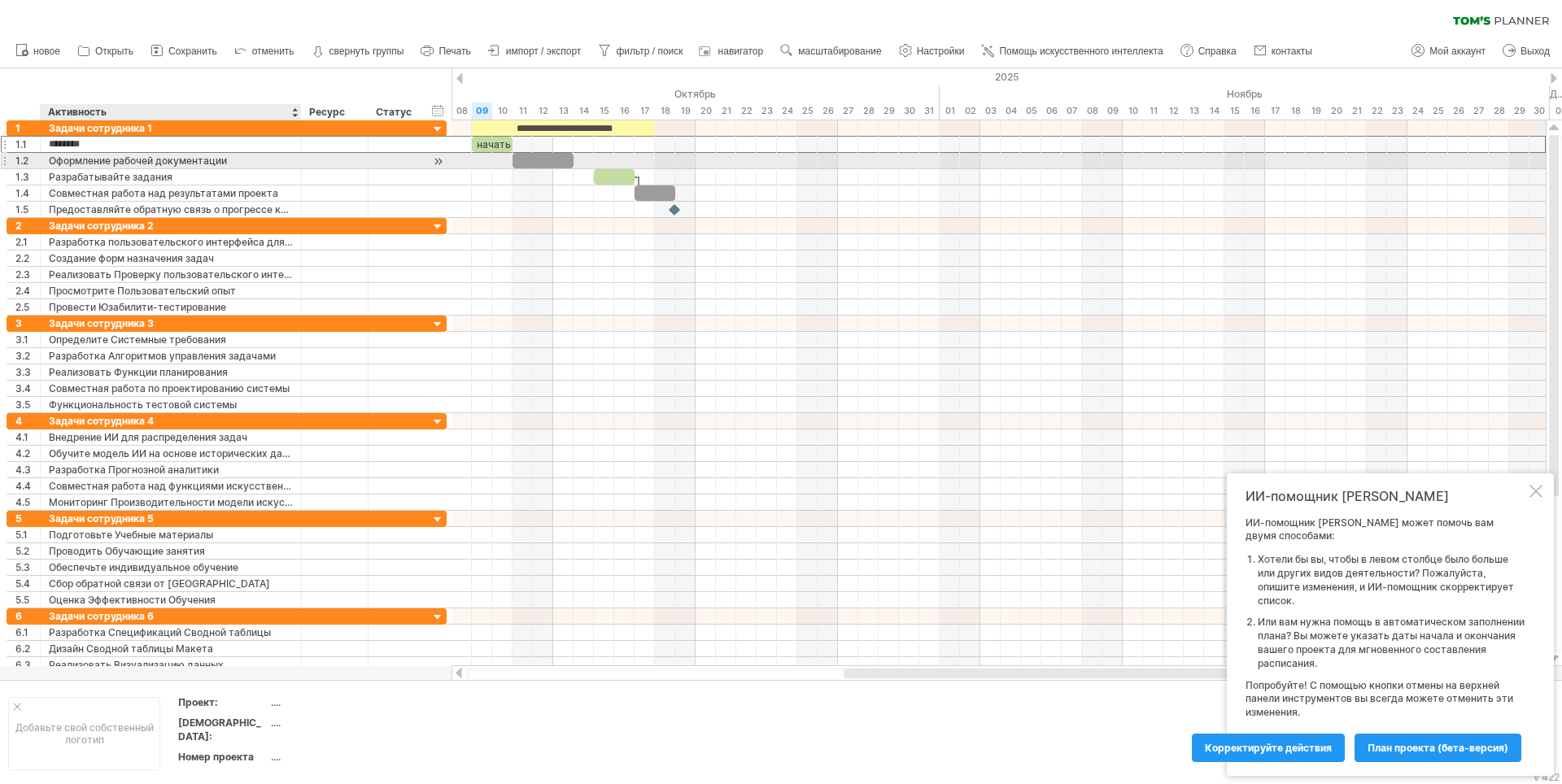
drag, startPoint x: 190, startPoint y: 148, endPoint x: 161, endPoint y: 158, distance: 30.7
click at [161, 158] on div "**********" at bounding box center [227, 168] width 441 height 98
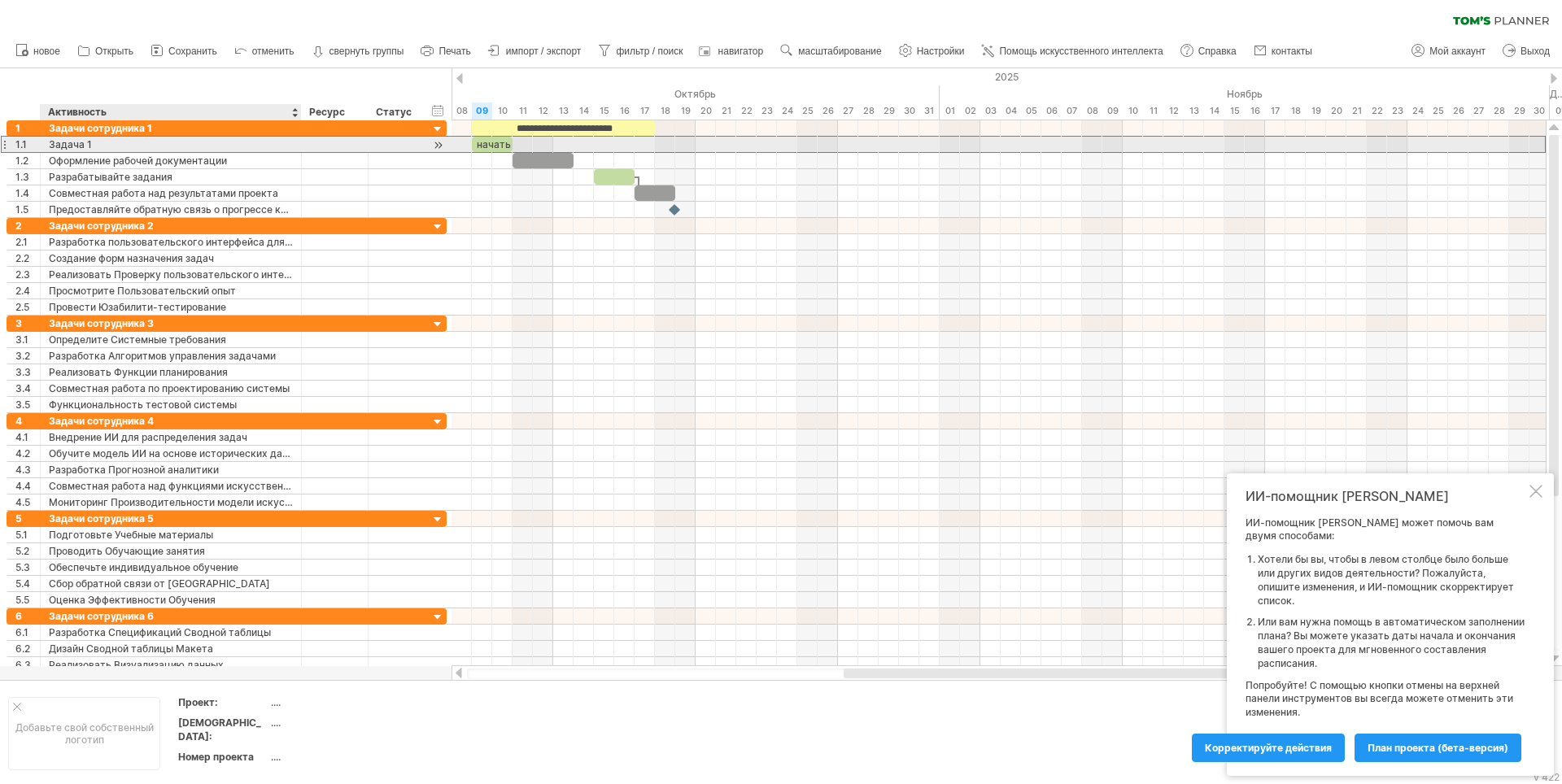
click at [89, 145] on div "Задача 1" at bounding box center [171, 144] width 244 height 16
paste input "********"
type input "**********"
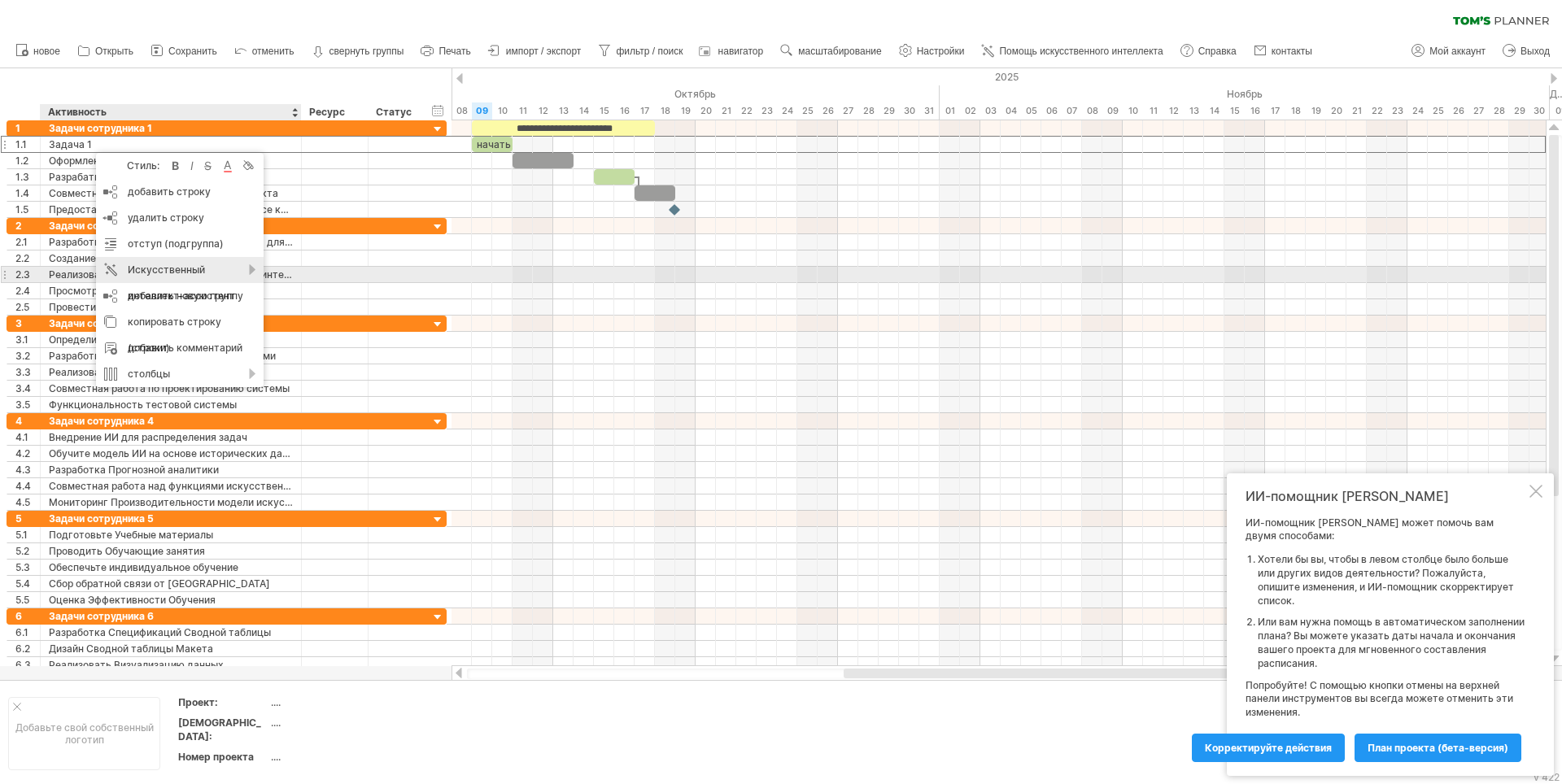
click at [177, 270] on div "Искусственный интеллект-ассистент" at bounding box center [180, 283] width 168 height 52
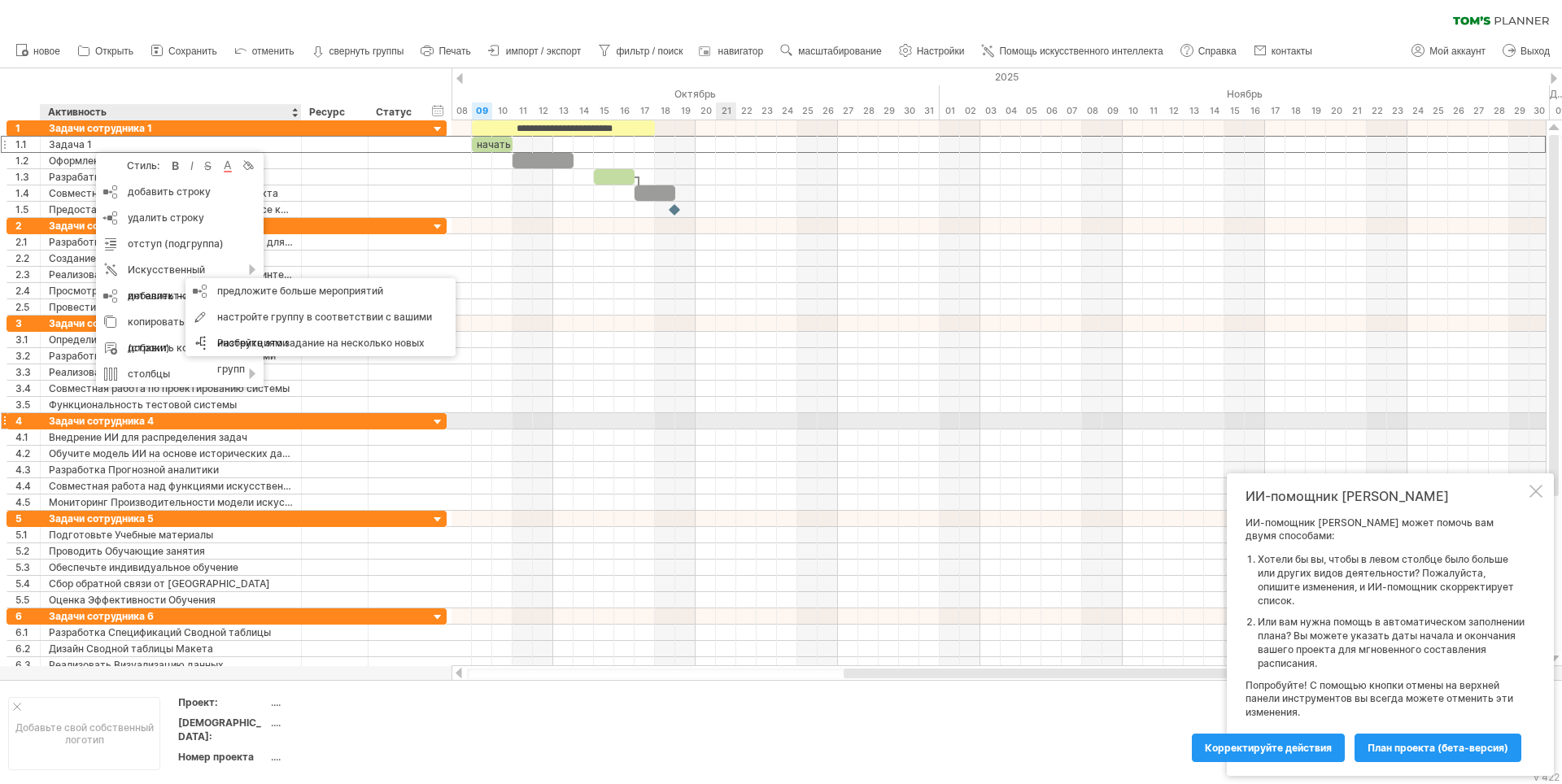
click at [757, 427] on div at bounding box center [999, 420] width 1095 height 16
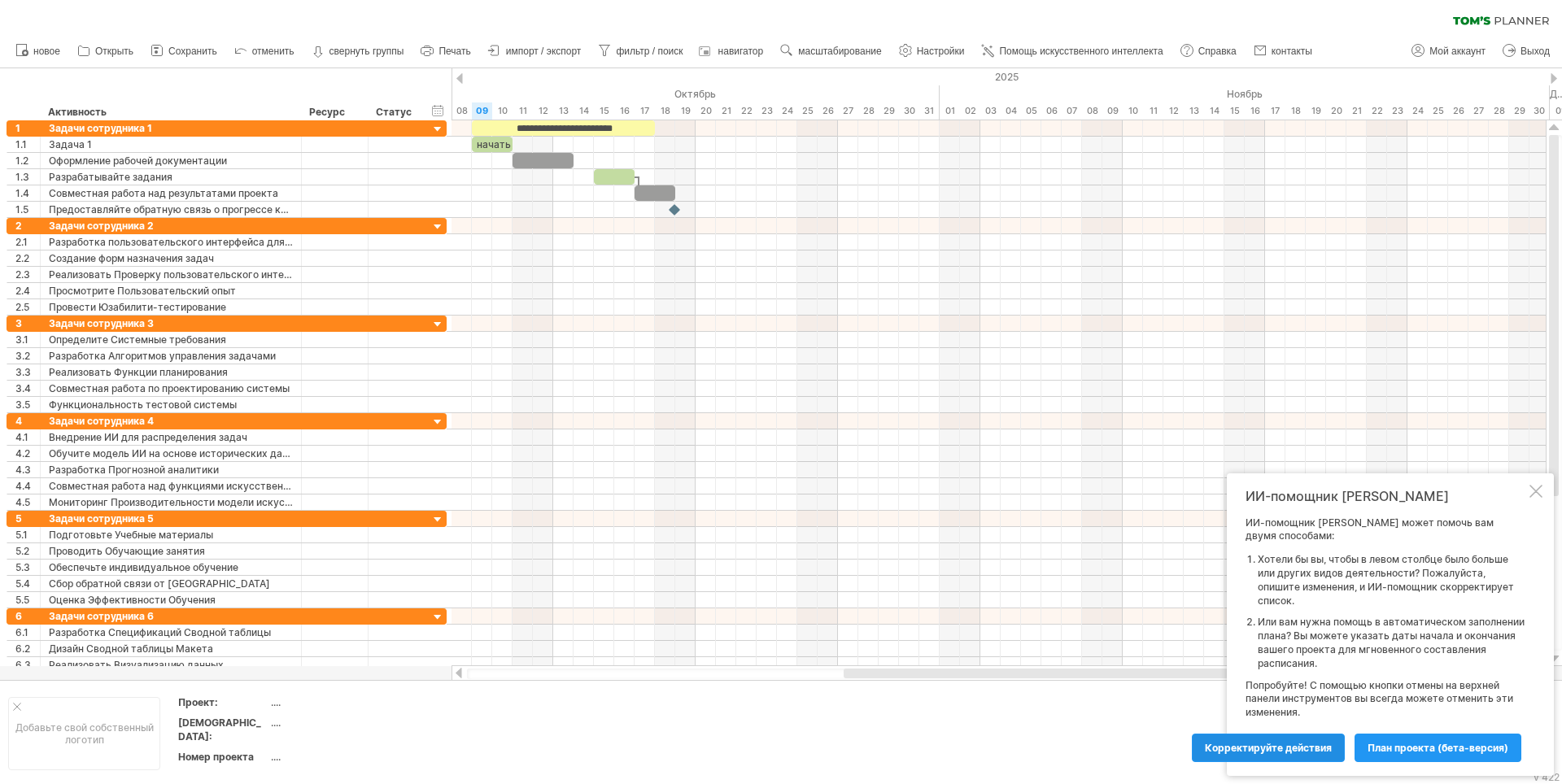
click at [1292, 748] on span "Корректируйте действия" at bounding box center [1268, 748] width 127 height 12
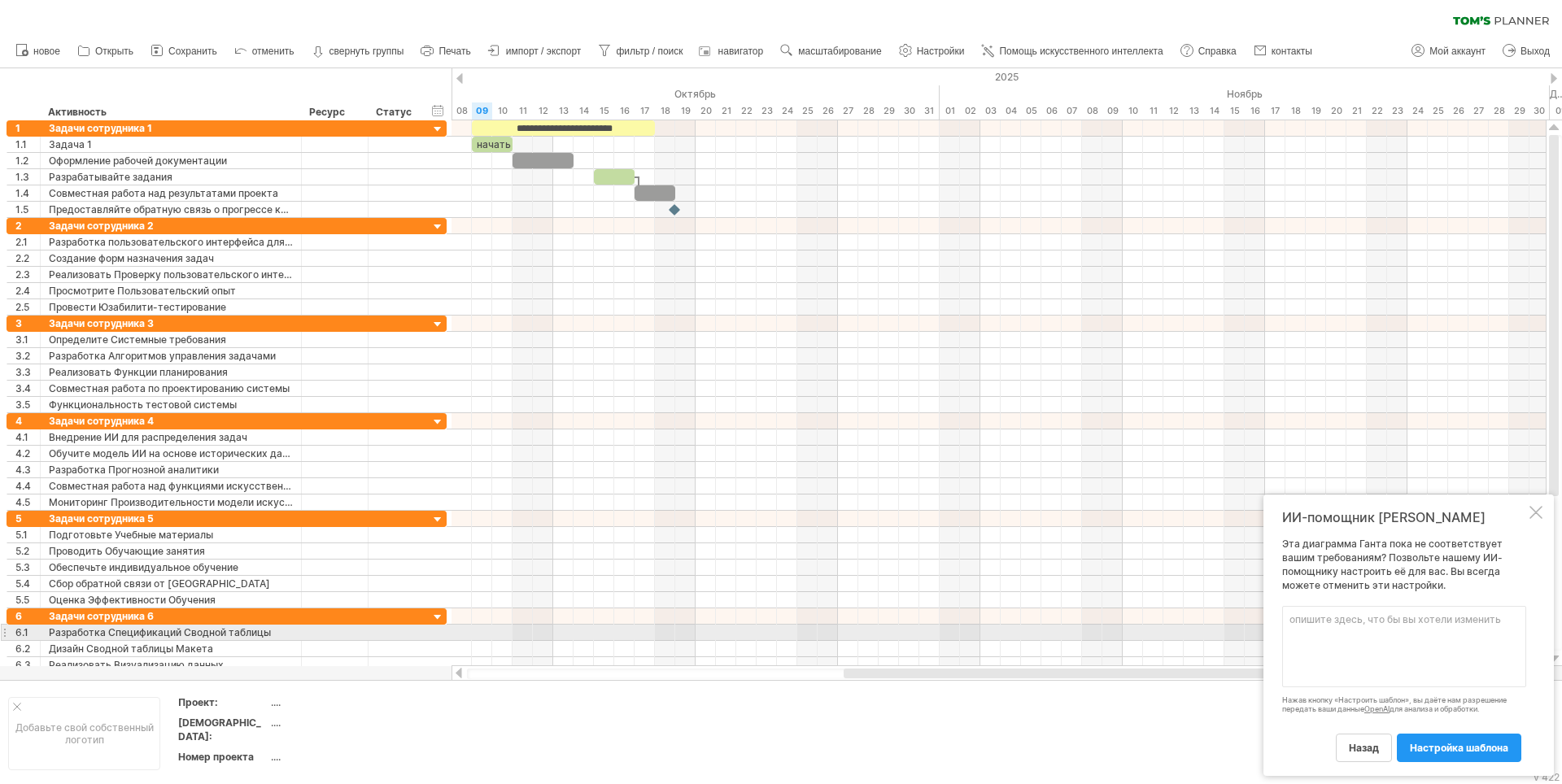
click at [1371, 640] on textarea at bounding box center [1404, 647] width 244 height 81
type textarea "[PERSON_NAME]"
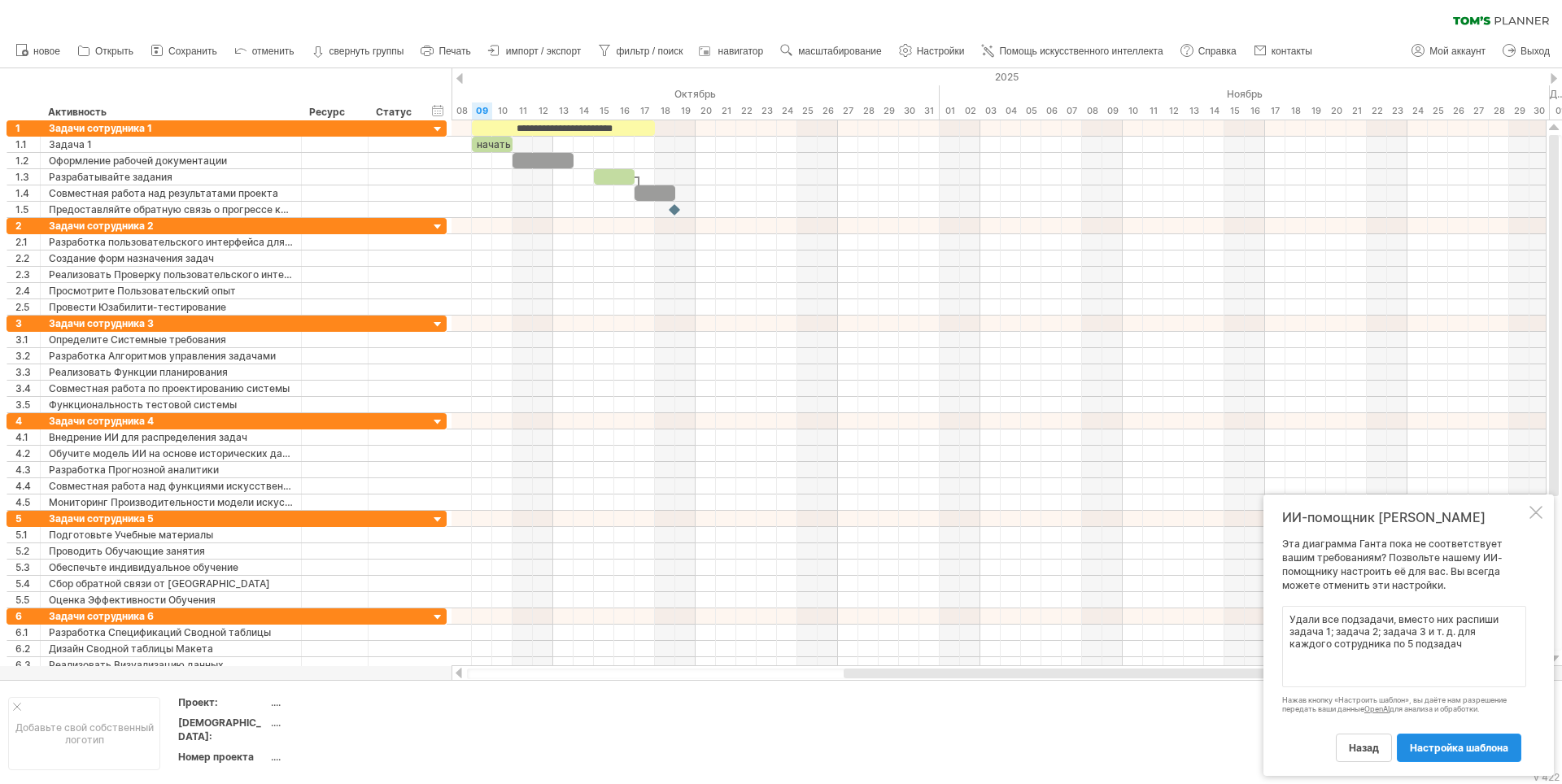
type textarea "Удали все подзадачи, вместо них распиши задача 1; задача 2; задача 3 и т. д. дл…"
click at [1444, 738] on link "настройка шаблона" at bounding box center [1459, 748] width 124 height 28
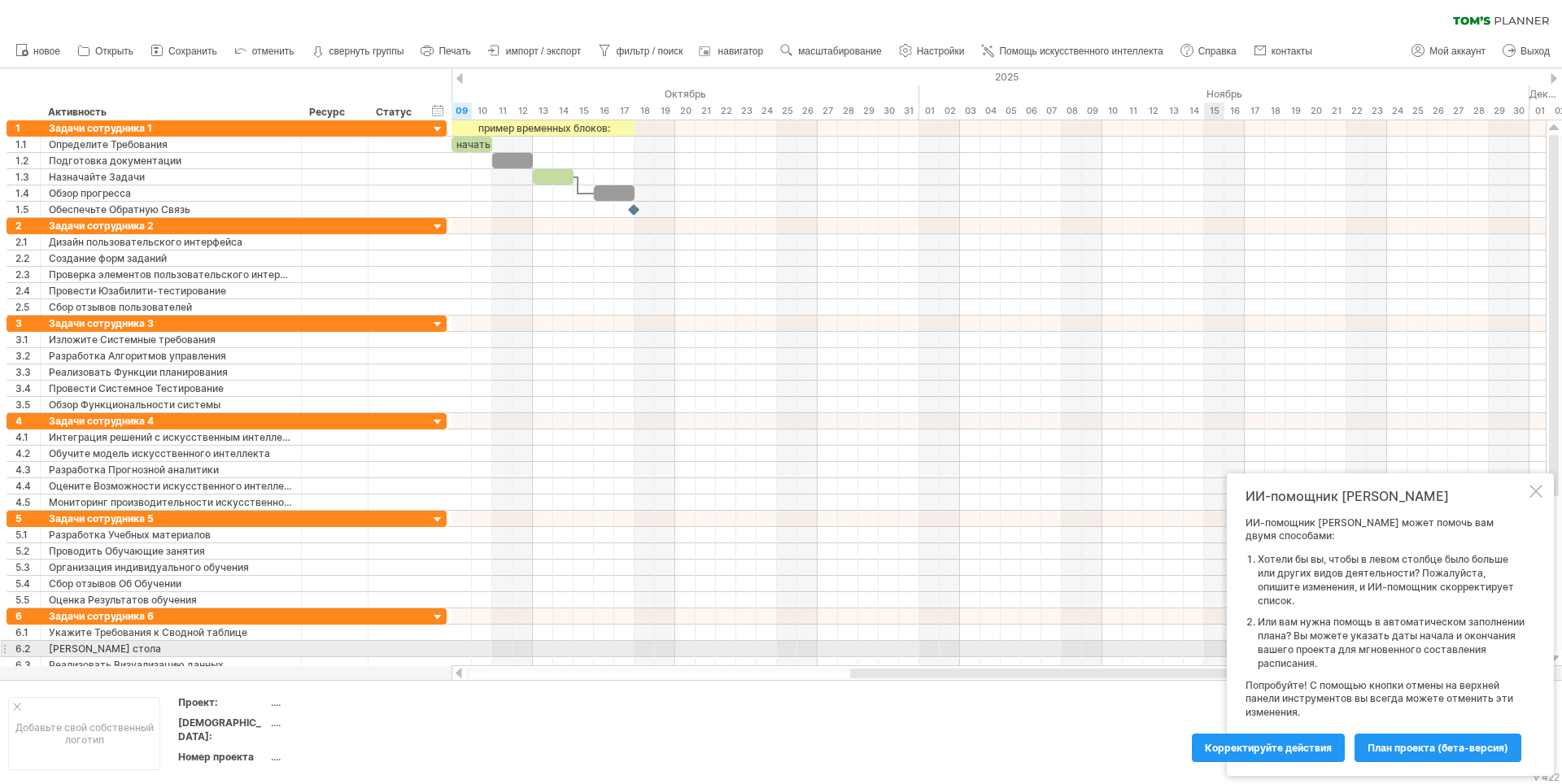
click at [1372, 651] on li "Или вам нужна помощь в автоматическом заполнении плана? Вы можете указать даты …" at bounding box center [1392, 642] width 269 height 54
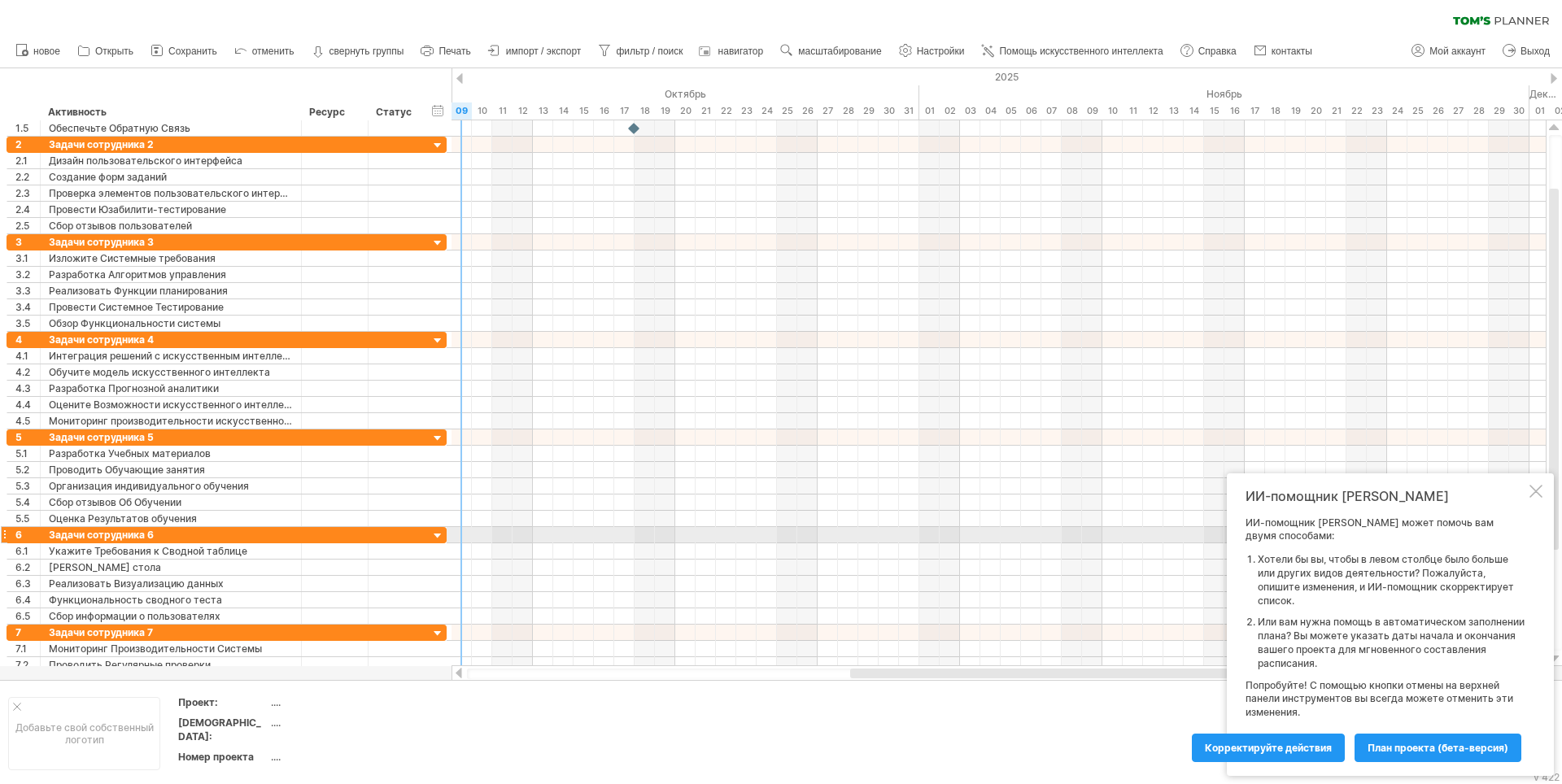
click at [439, 534] on div at bounding box center [438, 536] width 16 height 16
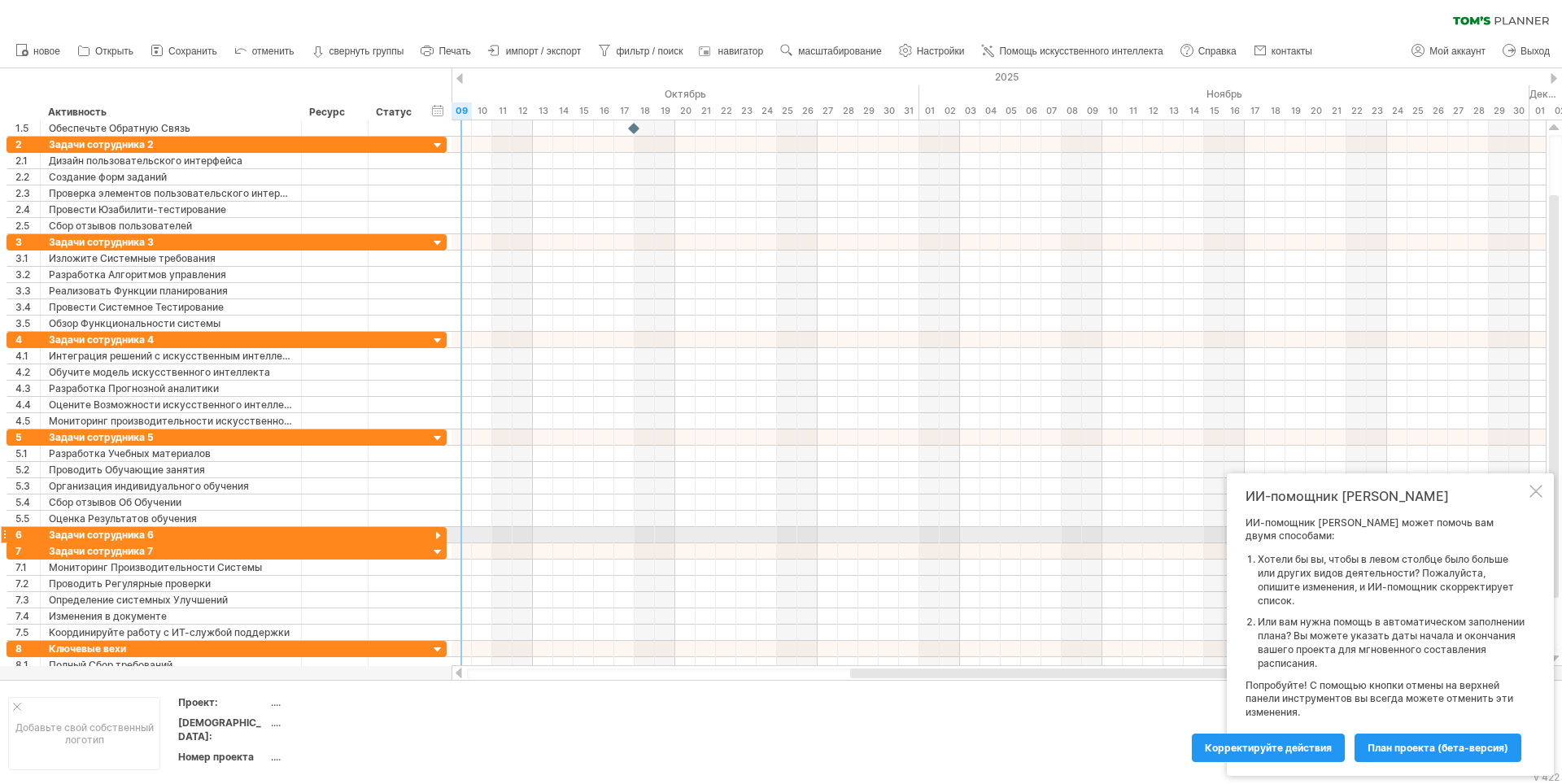
click at [439, 534] on div at bounding box center [438, 536] width 16 height 16
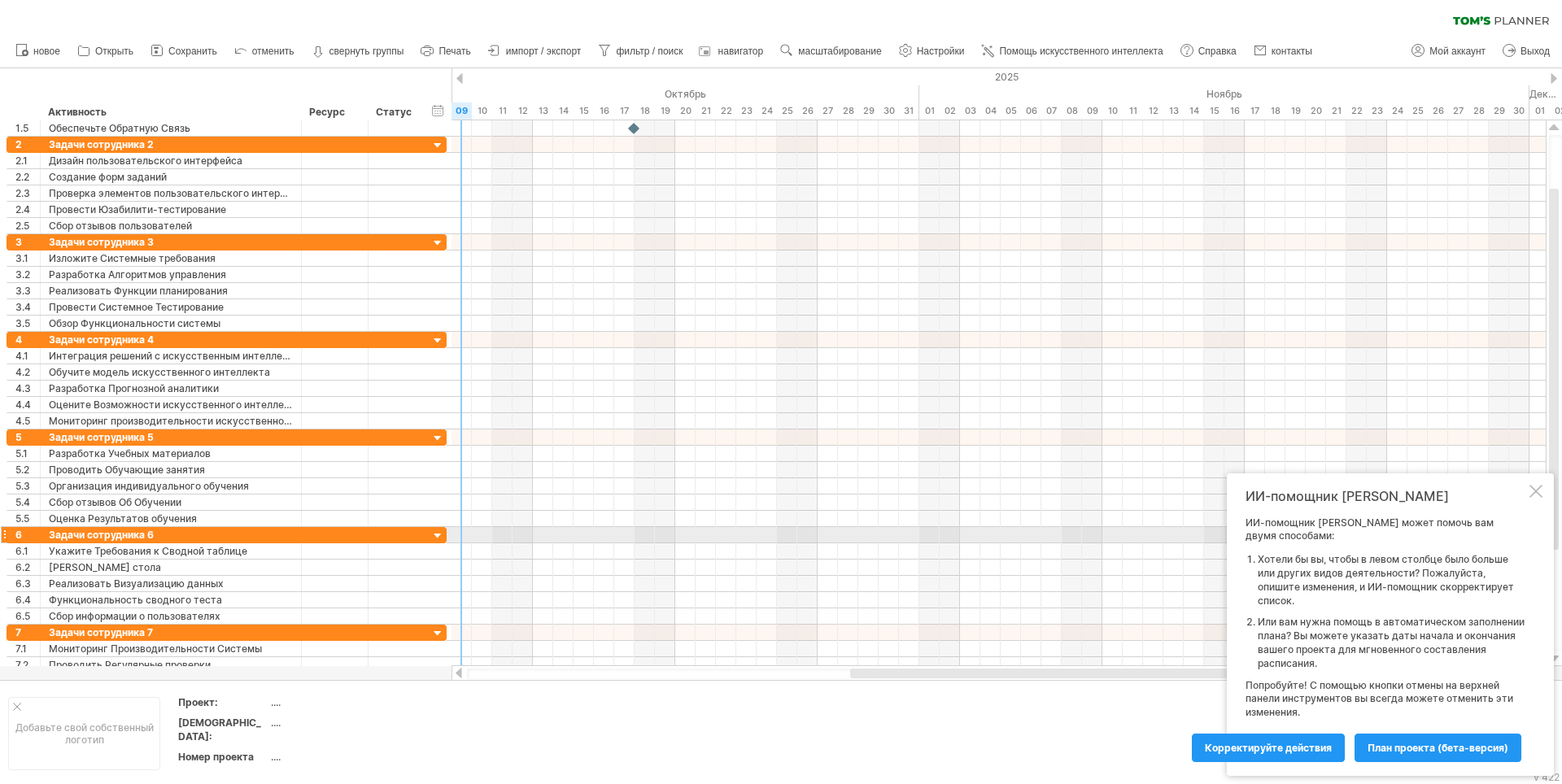
click at [439, 534] on div at bounding box center [438, 536] width 16 height 16
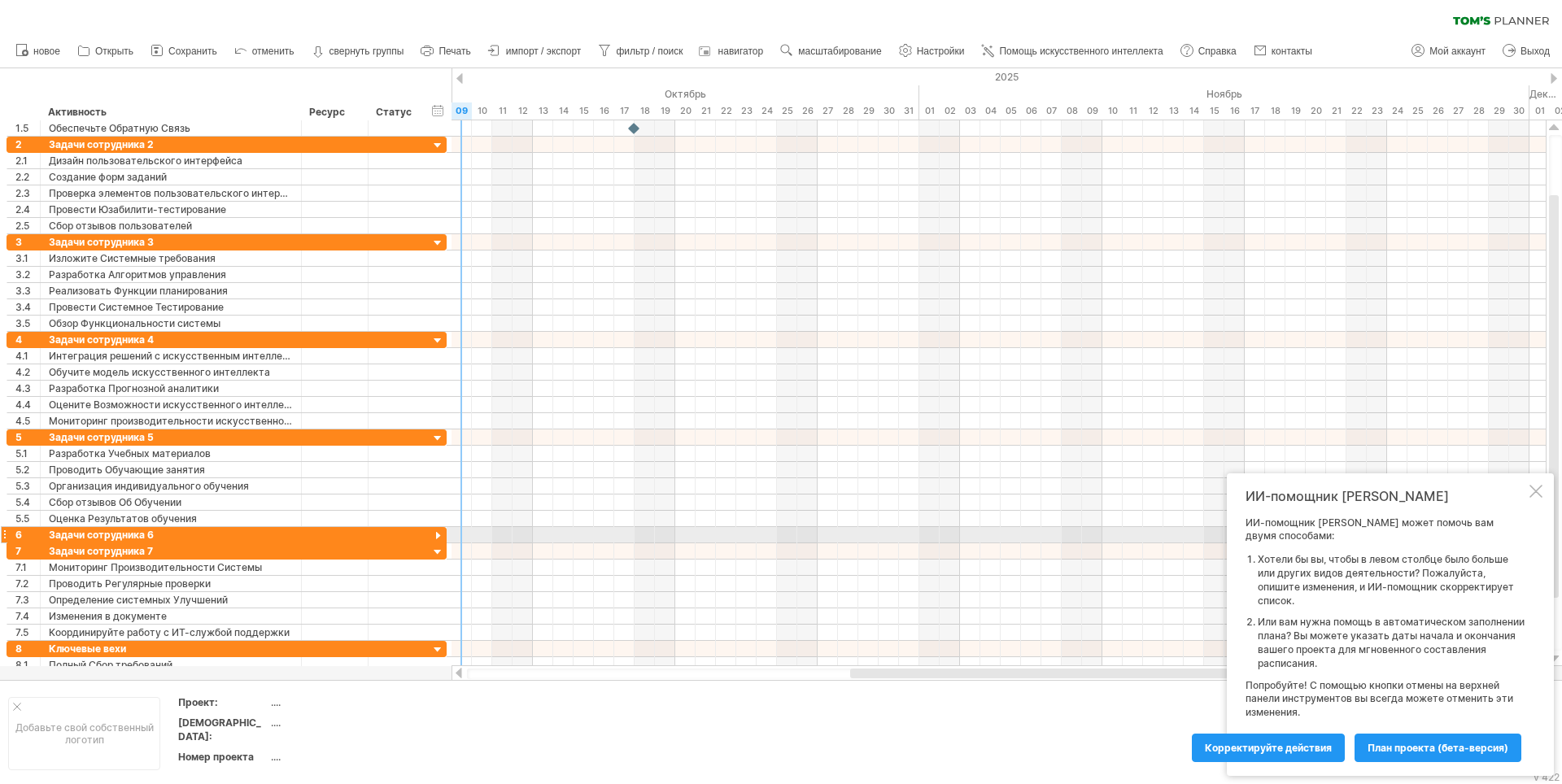
click at [439, 534] on div at bounding box center [438, 536] width 16 height 16
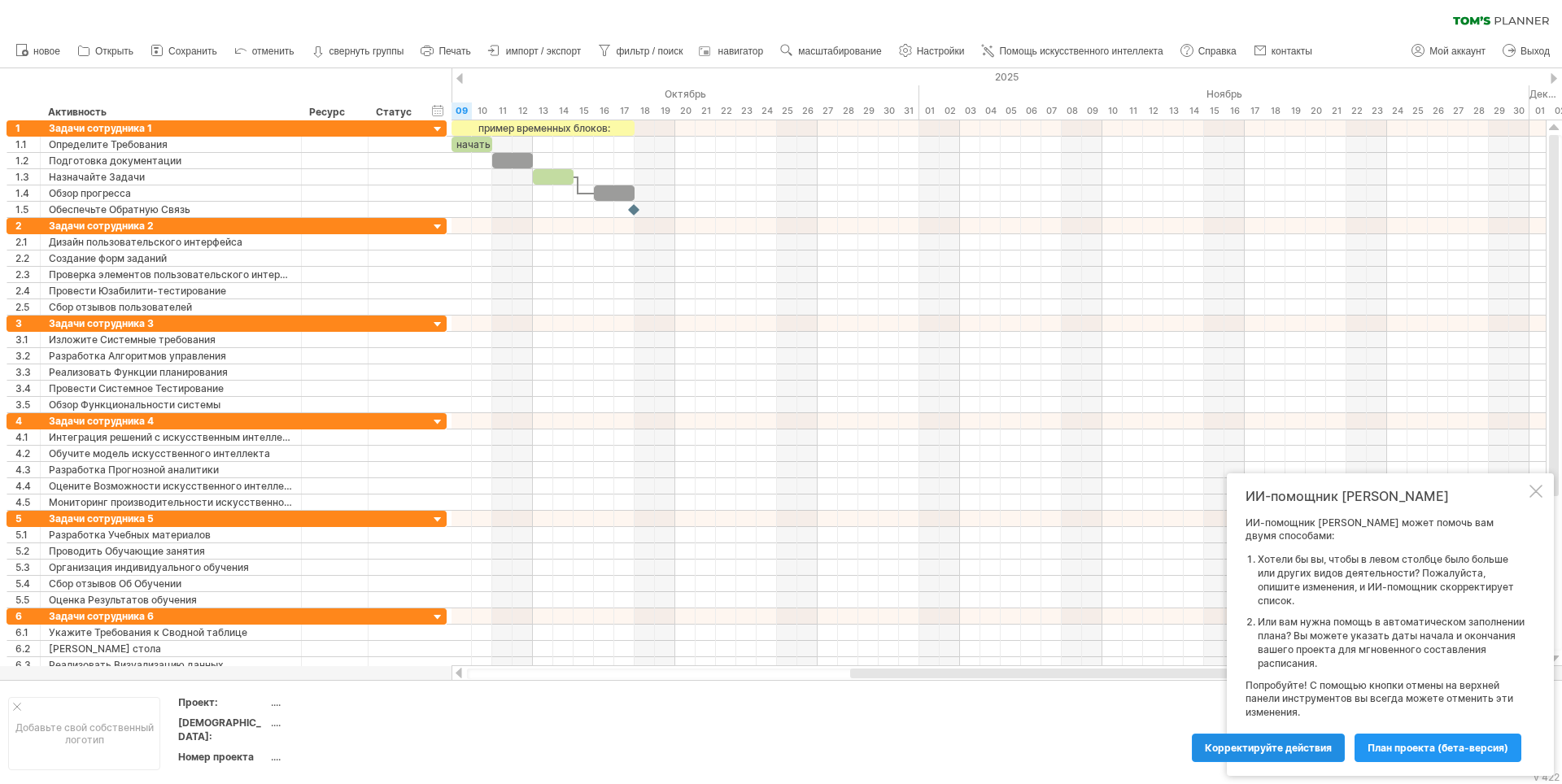
click at [1270, 749] on span "Корректируйте действия" at bounding box center [1268, 748] width 127 height 12
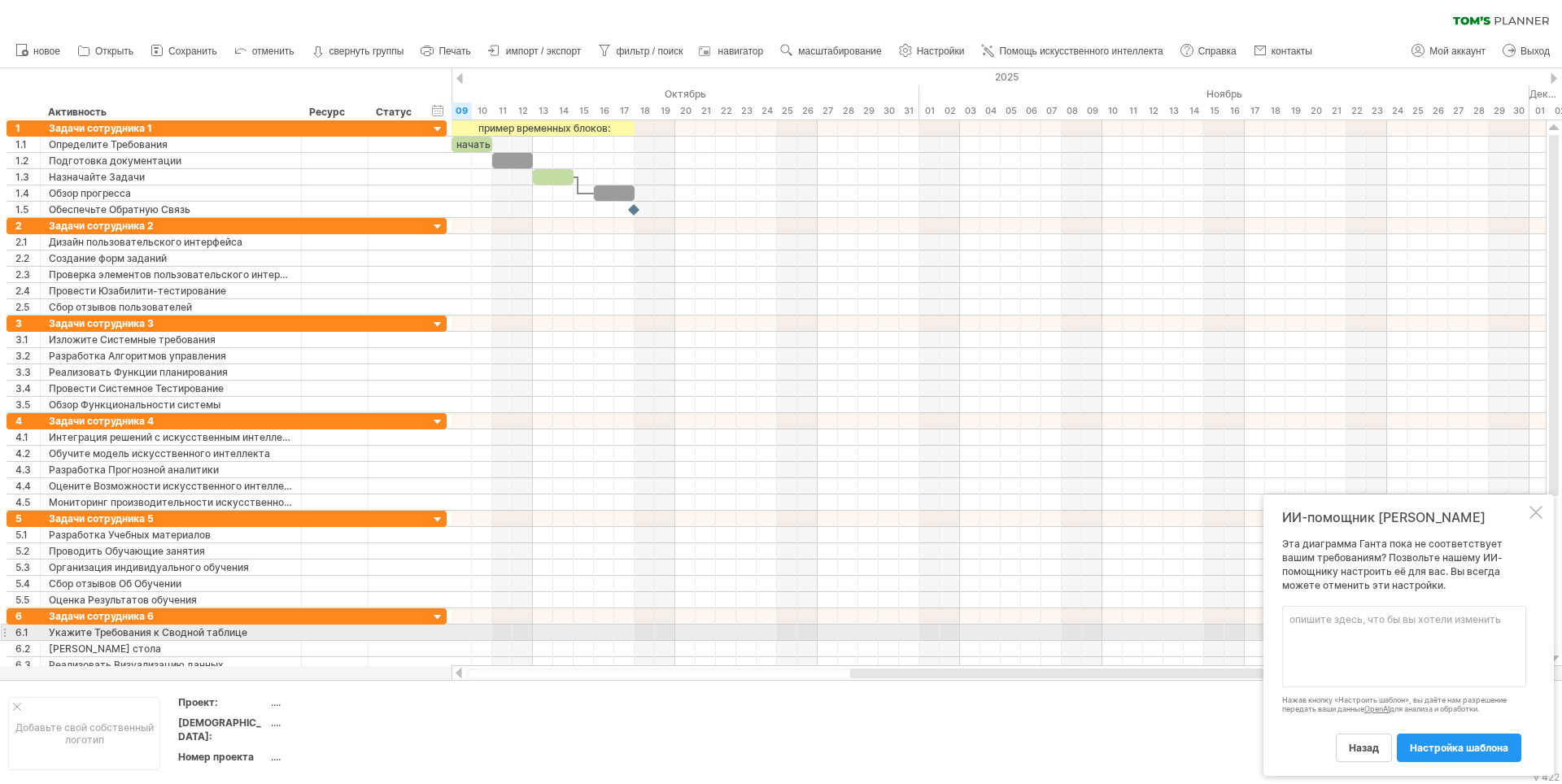
click at [1307, 626] on textarea at bounding box center [1404, 647] width 244 height 81
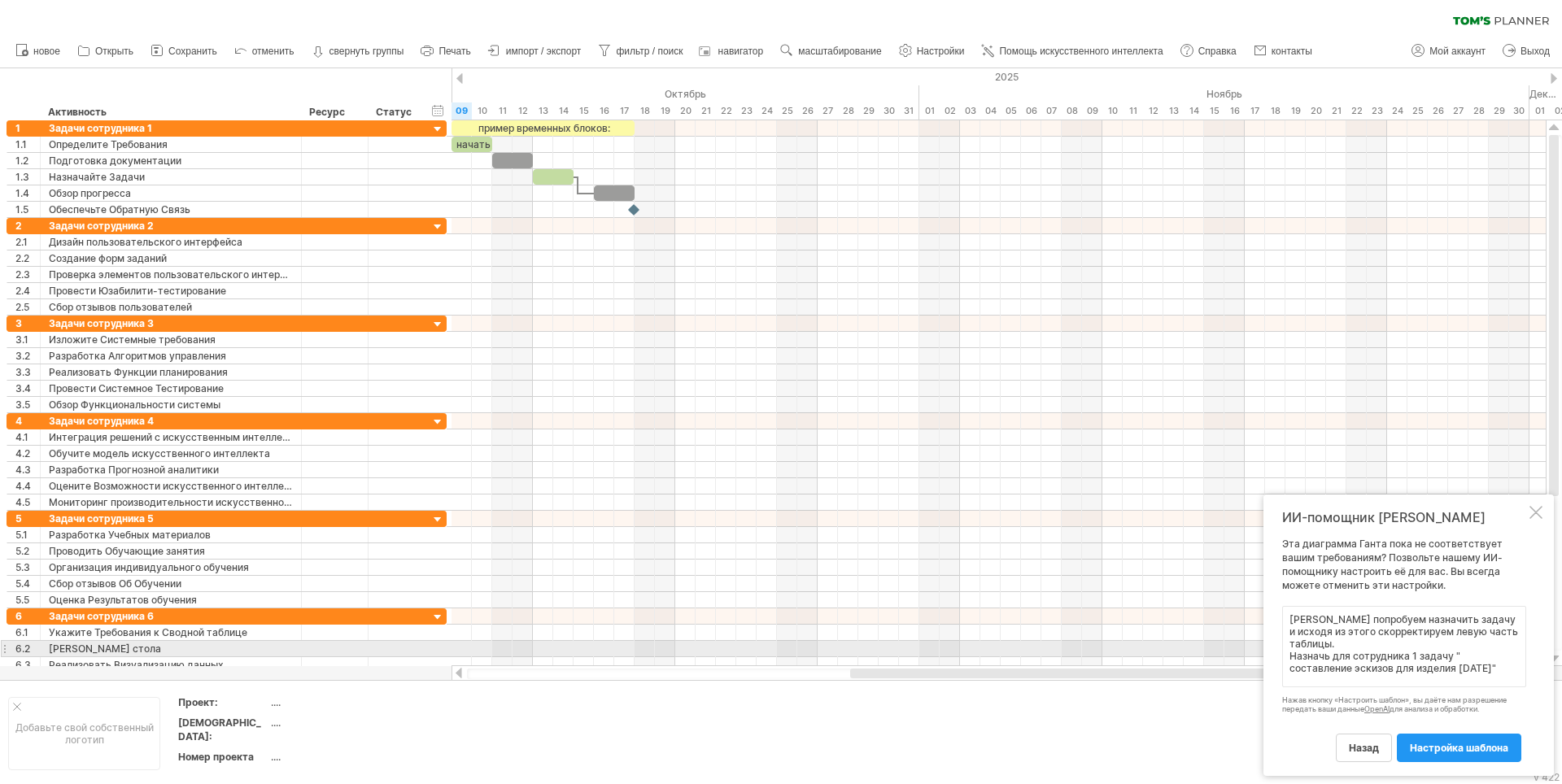
click at [1292, 654] on textarea "[PERSON_NAME] попробуем назначить задачу и исходя из этого скорректируем левую …" at bounding box center [1404, 647] width 244 height 81
click at [1508, 654] on textarea "[PERSON_NAME] попробуем назначить задачу и исходя из этого скорректируем левую …" at bounding box center [1404, 647] width 244 height 81
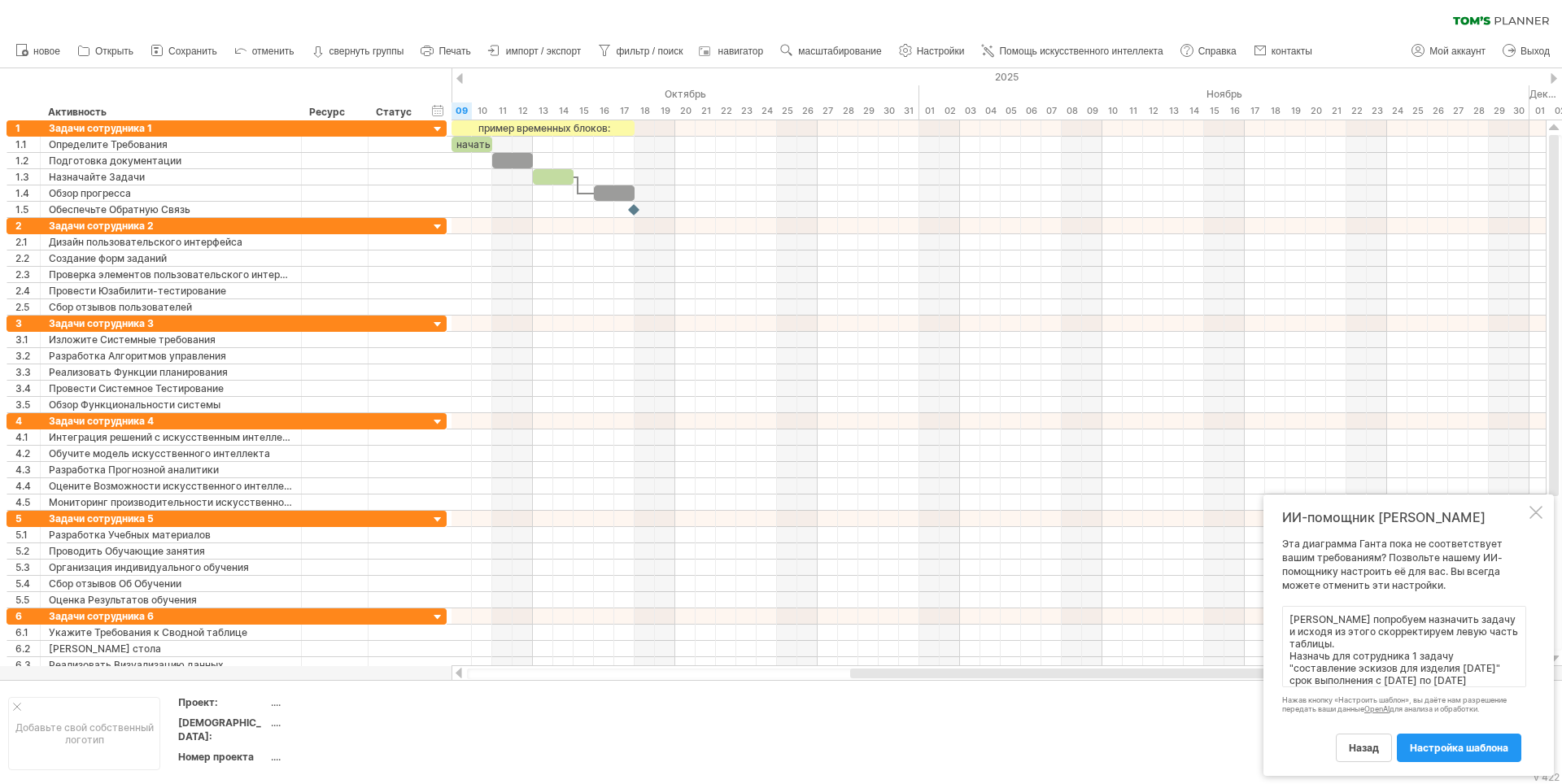
scroll to position [13, 0]
type textarea "[PERSON_NAME] попробуем назначить задачу и исходя из этого скорректируем левую …"
click at [1416, 749] on span "настройка шаблона" at bounding box center [1459, 748] width 98 height 12
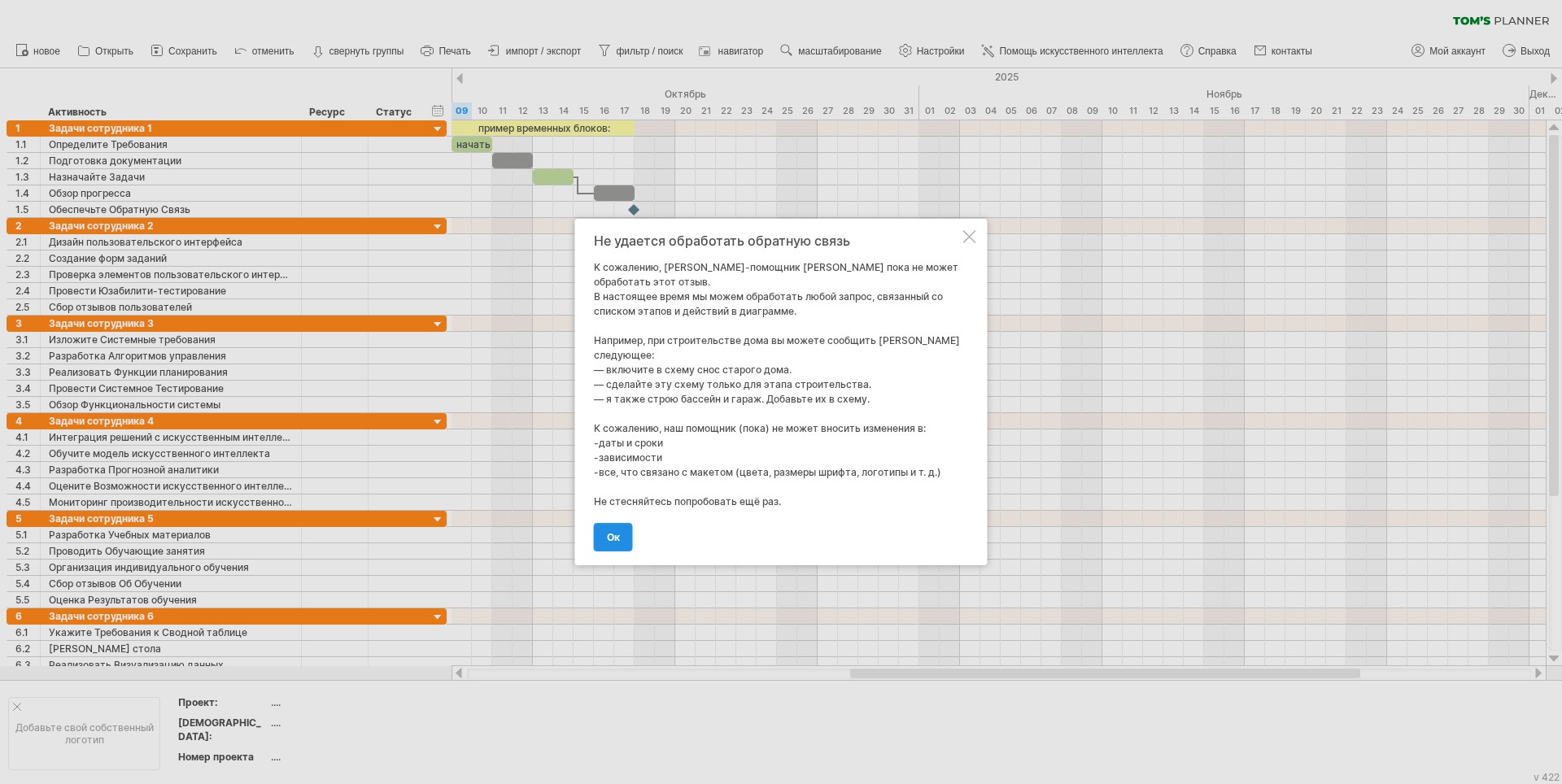
click at [616, 531] on span "ОК" at bounding box center [613, 537] width 13 height 12
